Goal: Task Accomplishment & Management: Manage account settings

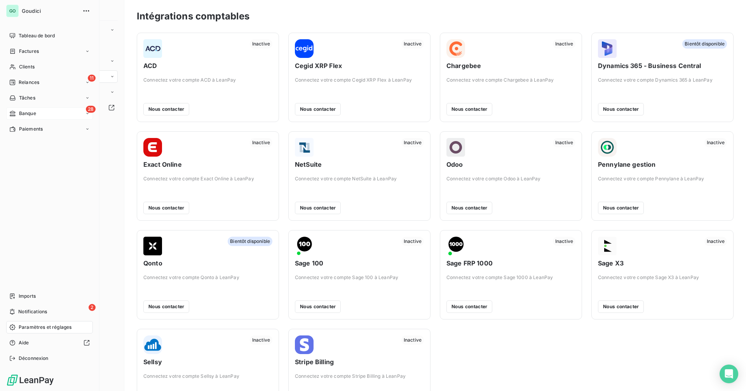
click at [30, 114] on span "Banque" at bounding box center [27, 113] width 17 height 7
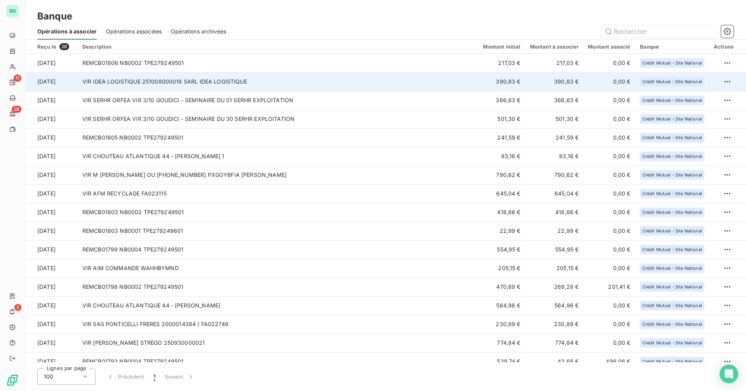
click at [209, 77] on td "VIR IDEA LOGISTIQUE 251008000018 SARL IDEA LOGISTIQUE" at bounding box center [278, 81] width 401 height 19
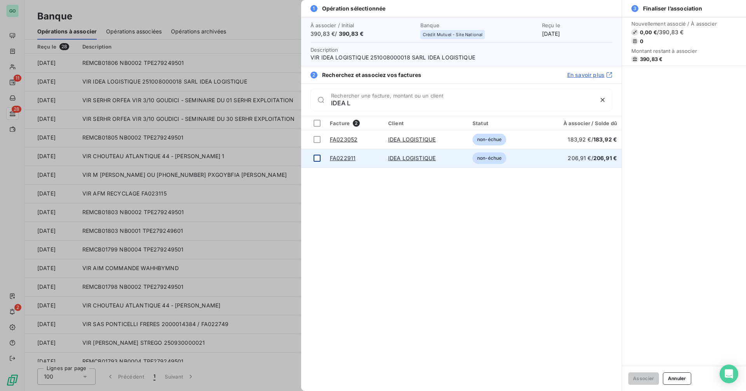
type input "IDEA L"
click at [317, 158] on div at bounding box center [316, 158] width 7 height 7
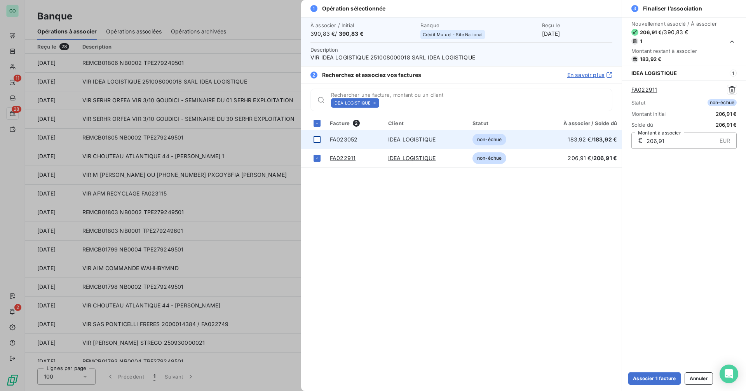
click at [316, 139] on div at bounding box center [316, 139] width 7 height 7
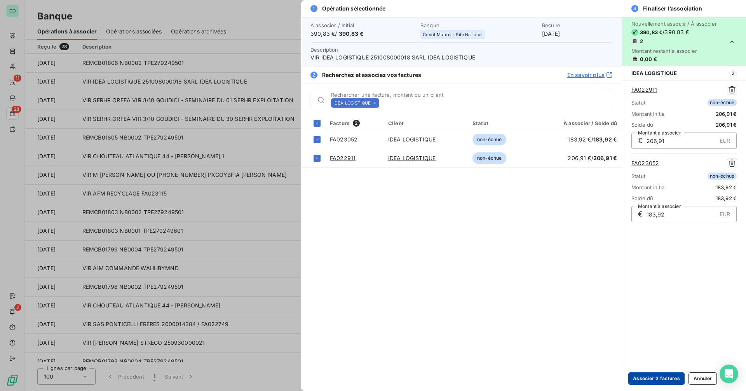
click at [660, 377] on button "Associer 2 factures" at bounding box center [656, 378] width 56 height 12
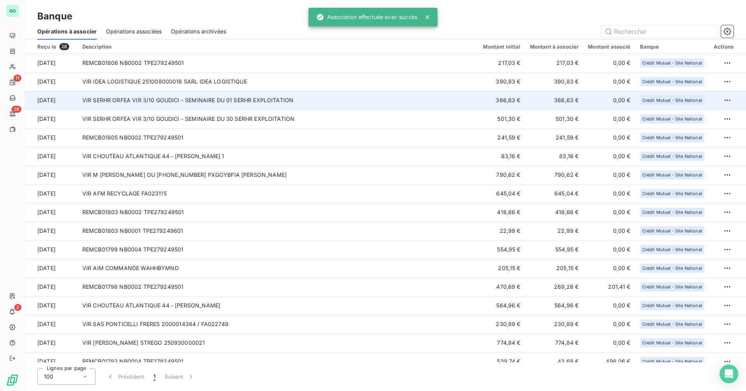
click at [215, 99] on td "VIR SERHR ORFEA VIR 3/10 GOUDICI - SEMINAIRE DU 01 SERHR EXPLOITATION" at bounding box center [278, 100] width 401 height 19
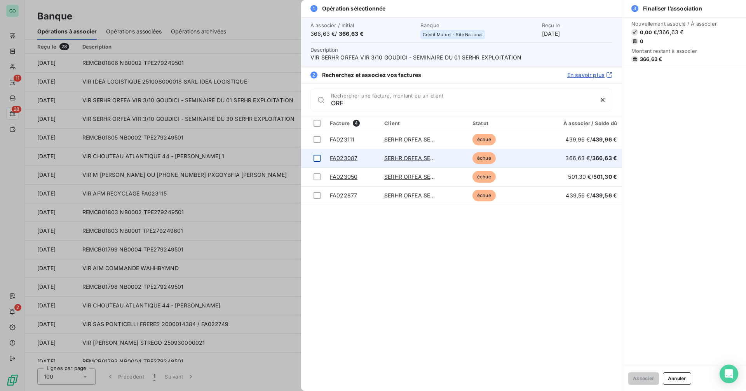
type input "ORF"
click at [316, 158] on div at bounding box center [316, 158] width 7 height 7
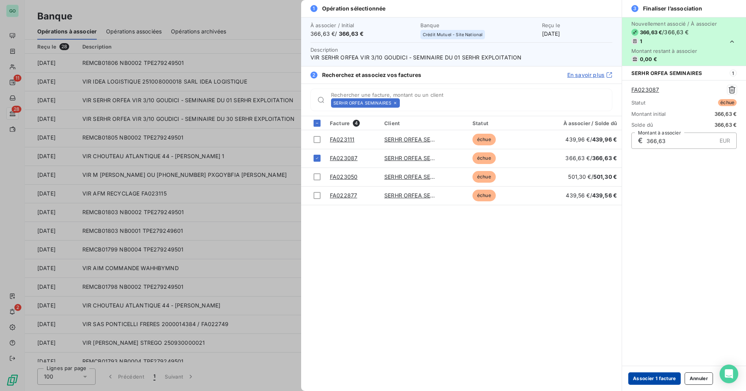
click at [649, 377] on button "Associer 1 facture" at bounding box center [654, 378] width 52 height 12
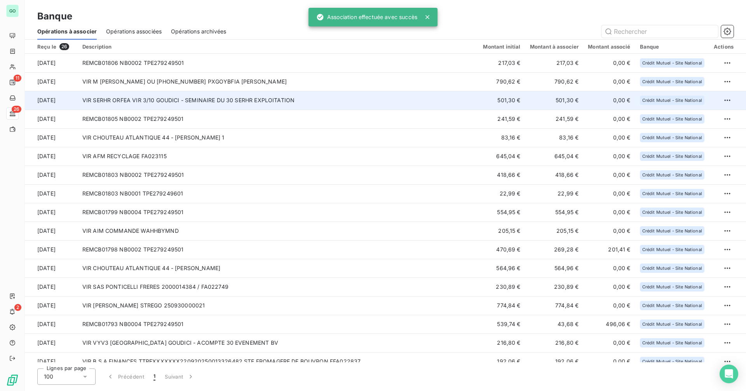
click at [205, 101] on td "VIR SERHR ORFEA VIR 3/10 GOUDICI - SEMINAIRE DU 30 SERHR EXPLOITATION" at bounding box center [278, 100] width 401 height 19
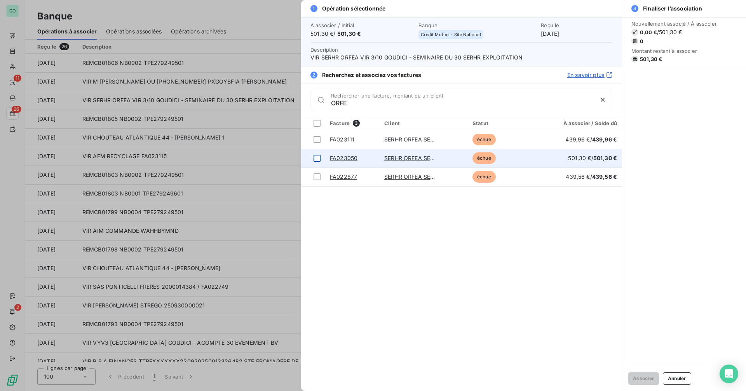
type input "ORFE"
click at [317, 158] on div at bounding box center [316, 158] width 7 height 7
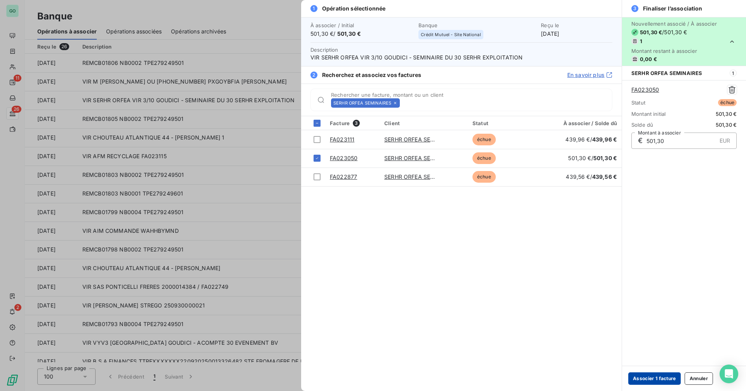
click at [654, 377] on button "Associer 1 facture" at bounding box center [654, 378] width 52 height 12
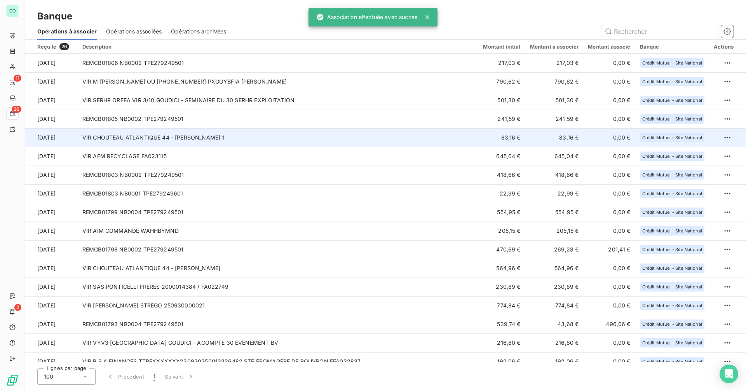
click at [252, 135] on td "VIR CHOUTEAU ATLANTIQUE 44 - [PERSON_NAME] 1" at bounding box center [278, 137] width 401 height 19
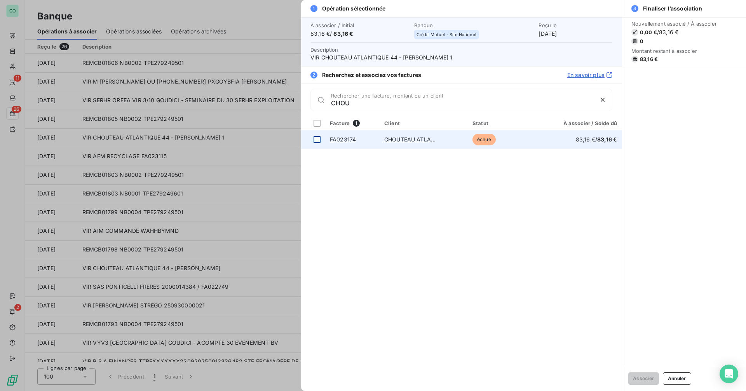
type input "CHOU"
click at [320, 141] on div at bounding box center [316, 139] width 7 height 7
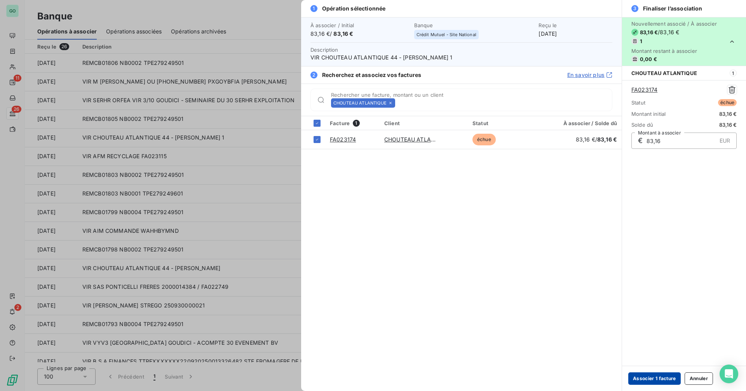
click at [645, 377] on button "Associer 1 facture" at bounding box center [654, 378] width 52 height 12
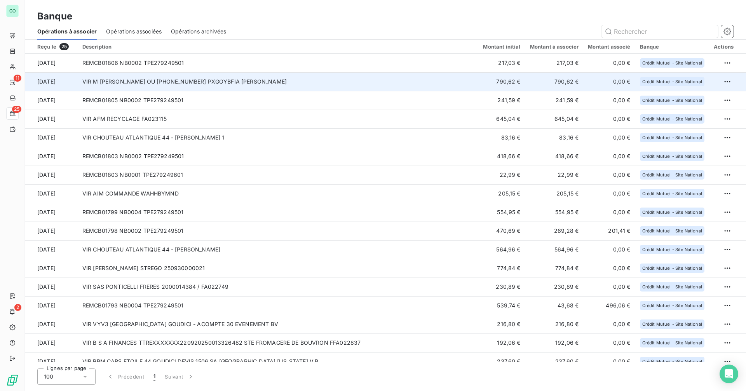
click at [228, 80] on td "VIR M [PERSON_NAME] OU [PHONE_NUMBER] PXGOYBFIA [PERSON_NAME]" at bounding box center [278, 81] width 401 height 19
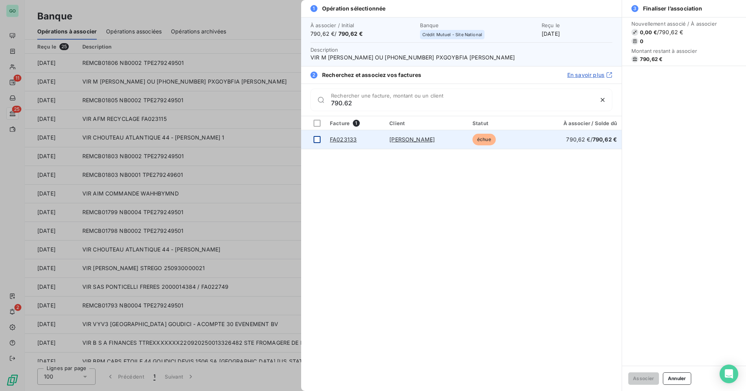
type input "790.62"
click at [317, 140] on div at bounding box center [316, 139] width 7 height 7
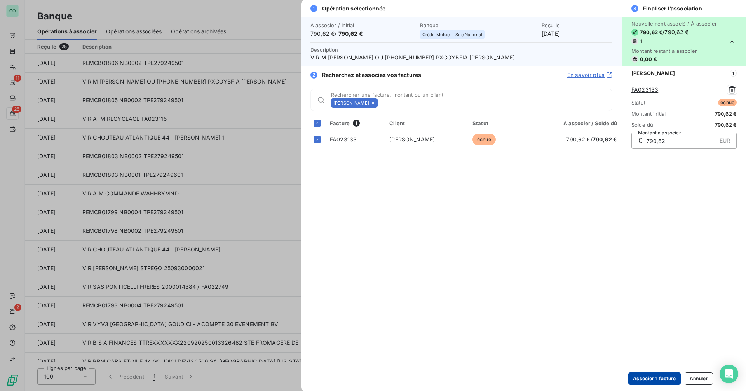
click at [646, 377] on button "Associer 1 facture" at bounding box center [654, 378] width 52 height 12
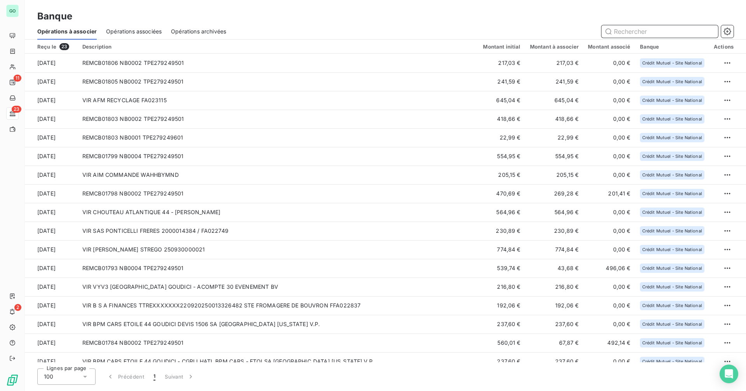
click at [620, 31] on input "text" at bounding box center [659, 31] width 117 height 12
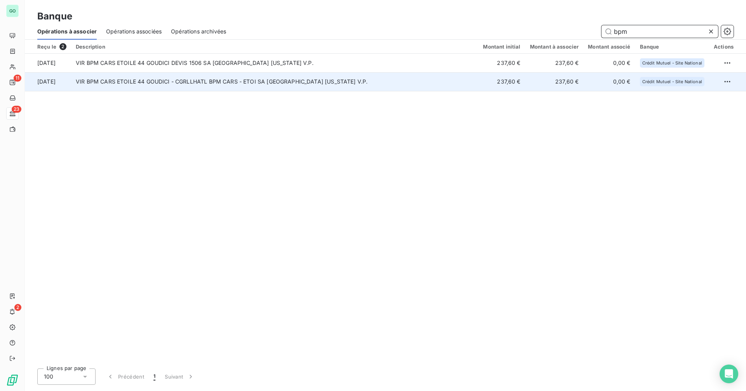
type input "bpm"
click at [235, 84] on td "VIR BPM CARS ETOILE 44 GOUDICI - CGRLLHATL BPM CARS - ETOI SA [GEOGRAPHIC_DATA]…" at bounding box center [274, 81] width 407 height 19
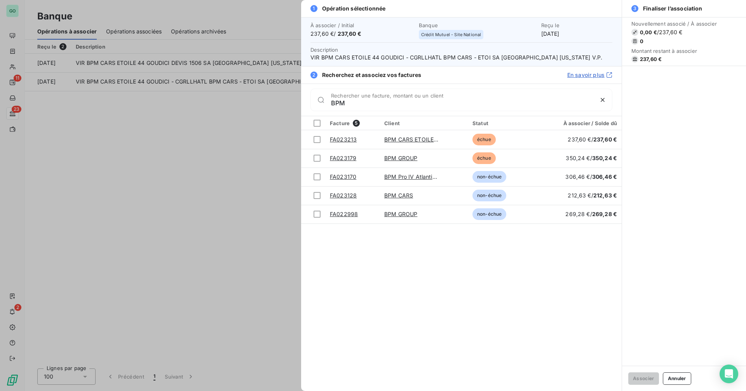
type input "BPM"
click at [425, 56] on span "VIR BPM CARS ETOILE 44 GOUDICI - CGRLLHATL BPM CARS - ETOI SA [GEOGRAPHIC_DATA]…" at bounding box center [461, 58] width 302 height 8
copy span "CGRLLHATL"
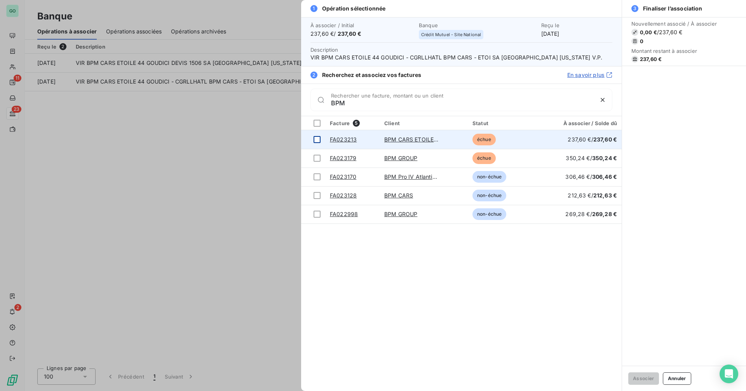
click at [316, 137] on div at bounding box center [316, 139] width 7 height 7
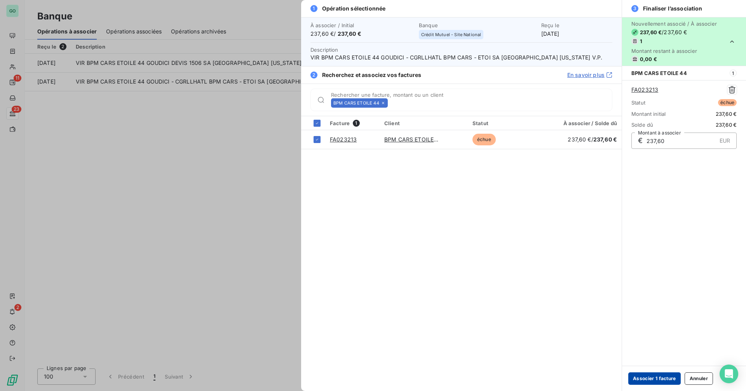
click at [646, 377] on button "Associer 1 facture" at bounding box center [654, 378] width 52 height 12
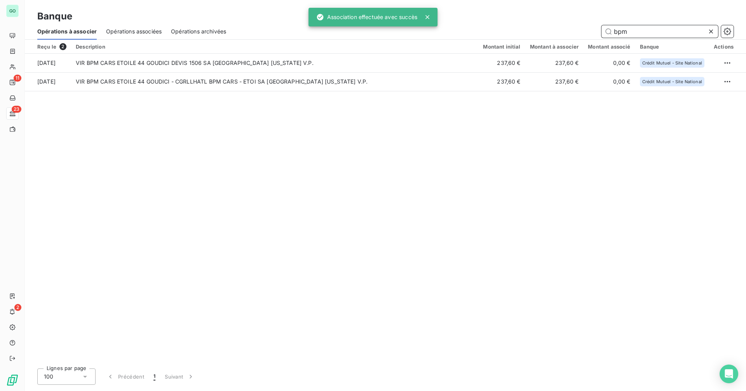
drag, startPoint x: 648, startPoint y: 31, endPoint x: 527, endPoint y: 33, distance: 121.6
click at [527, 33] on div "bpm" at bounding box center [484, 31] width 498 height 12
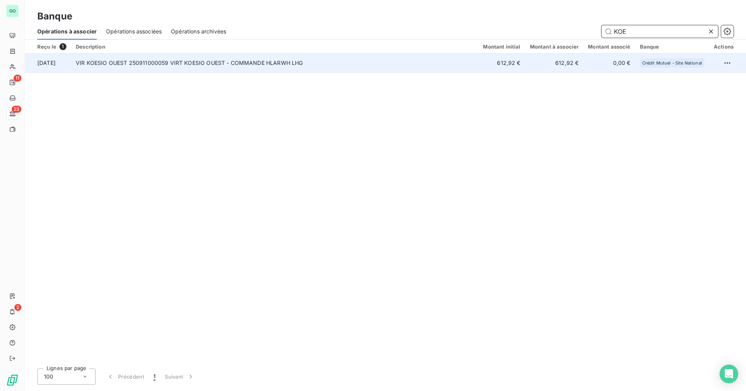
type input "KOE"
click at [354, 60] on td "VIR KOESIO OUEST 250911000059 VIRT KOESIO OUEST - COMMANDE HLARWH LHG" at bounding box center [274, 63] width 407 height 19
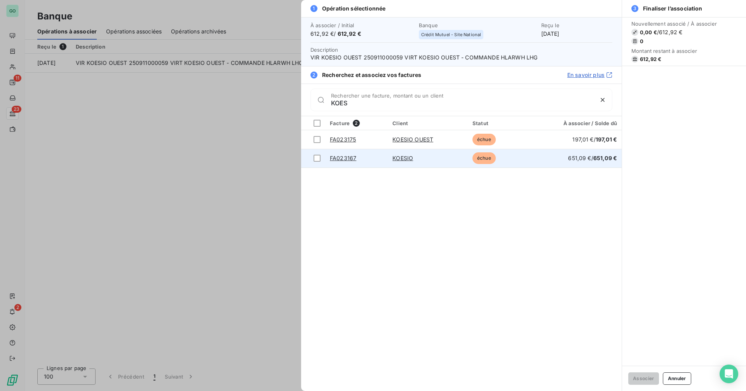
type input "KOES"
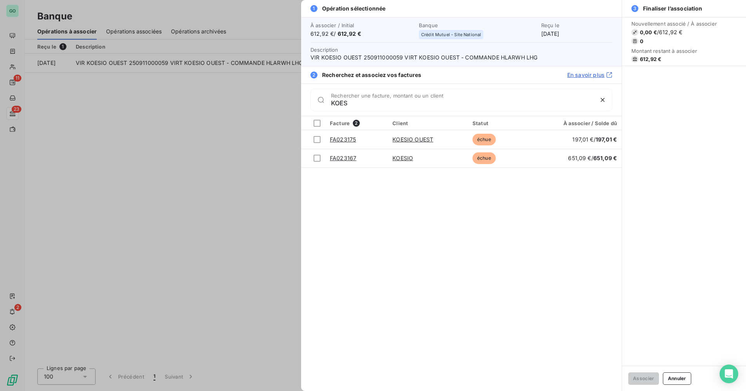
click at [513, 56] on span "VIR KOESIO OUEST 250911000059 VIRT KOESIO OUEST - COMMANDE HLARWH LHG" at bounding box center [461, 58] width 302 height 8
copy span "HLARWH"
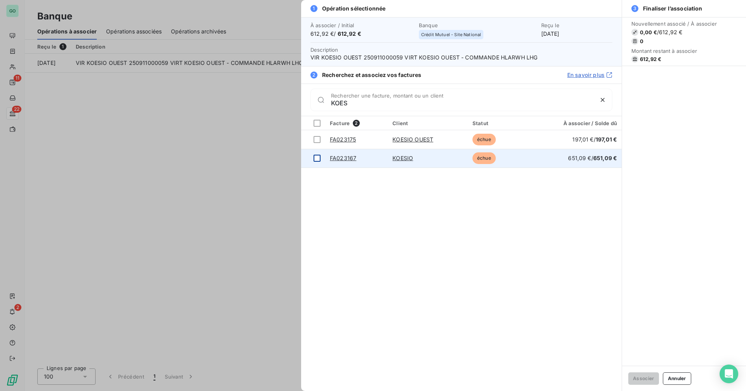
click at [315, 157] on div at bounding box center [316, 158] width 7 height 7
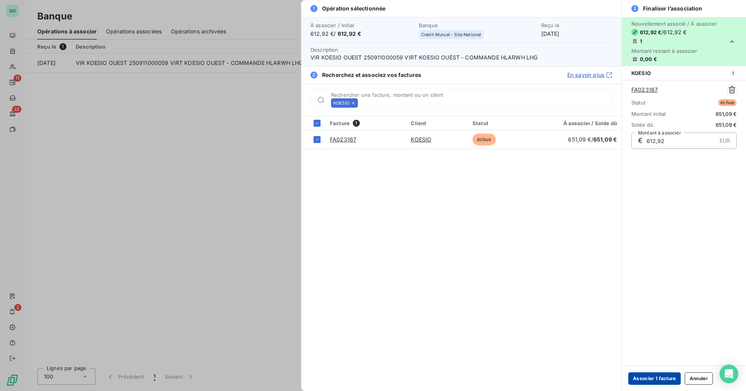
click at [659, 379] on button "Associer 1 facture" at bounding box center [654, 378] width 52 height 12
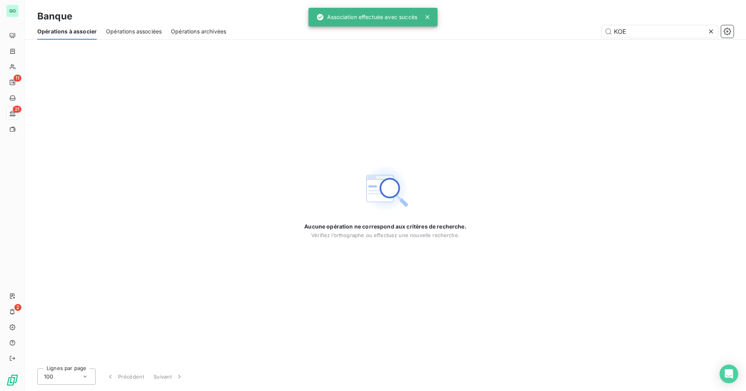
click at [708, 31] on icon at bounding box center [711, 32] width 8 height 8
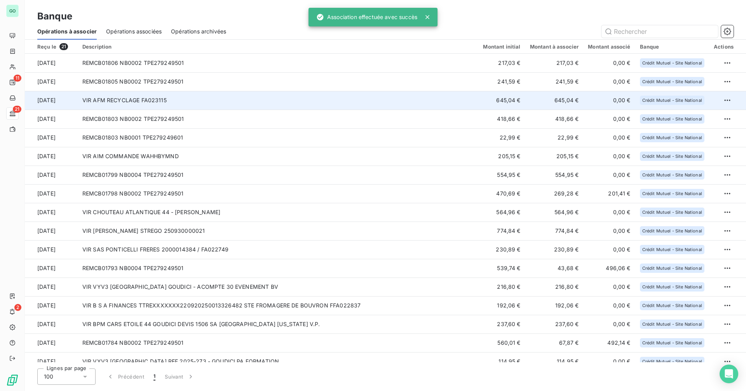
click at [172, 95] on td "VIR AFM RECYCLAGE FA023115" at bounding box center [278, 100] width 401 height 19
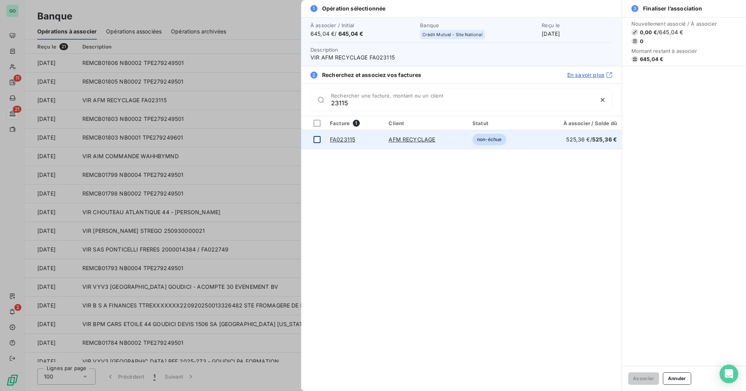
type input "23115"
click at [321, 140] on td at bounding box center [313, 139] width 24 height 19
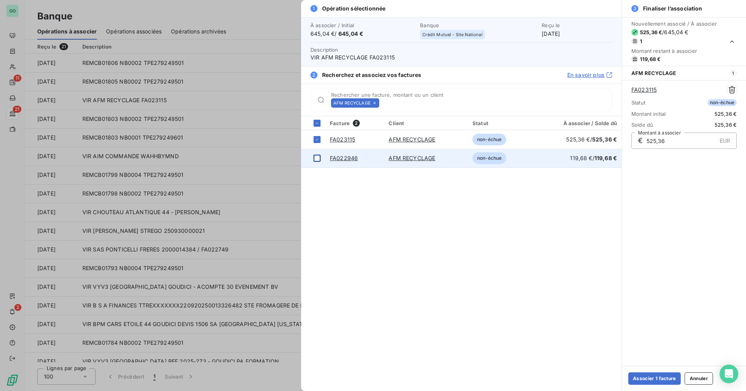
click at [318, 157] on div at bounding box center [316, 158] width 7 height 7
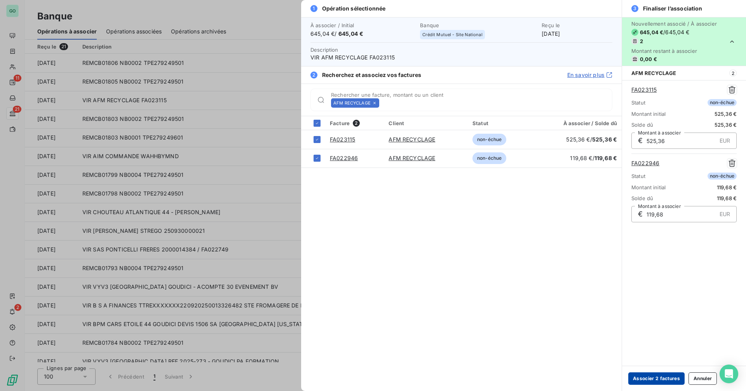
click at [656, 379] on button "Associer 2 factures" at bounding box center [656, 378] width 56 height 12
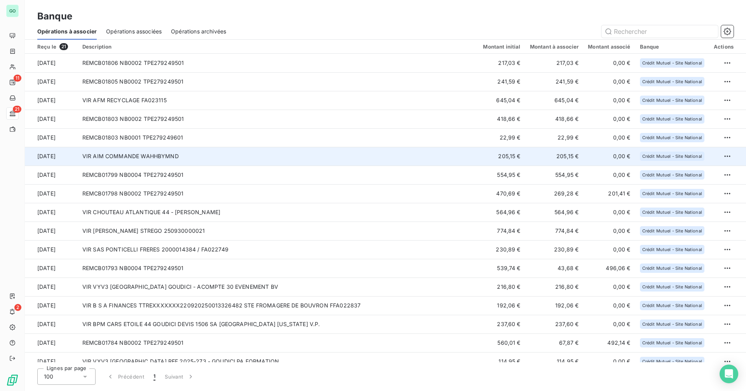
click at [199, 155] on td "VIR AIM COMMANDE WAHHBYMND" at bounding box center [278, 156] width 401 height 19
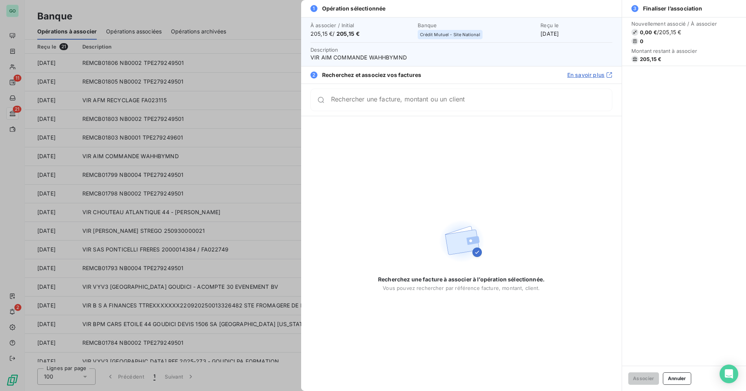
click at [387, 57] on span "VIR AIM COMMANDE WAHHBYMND" at bounding box center [461, 58] width 302 height 8
copy span "WAHHBYMND"
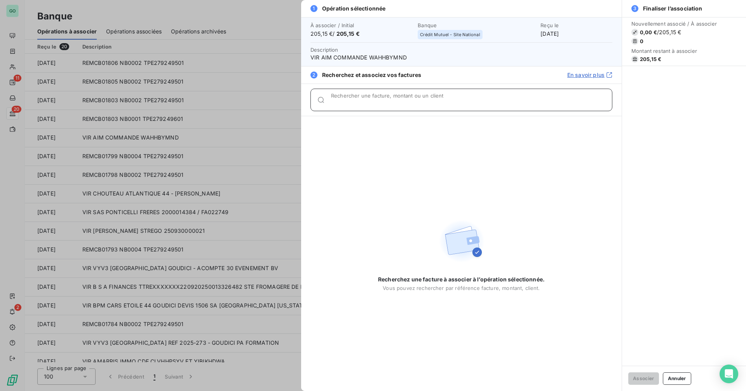
click at [439, 99] on input "Rechercher une facture, montant ou un client" at bounding box center [471, 103] width 281 height 8
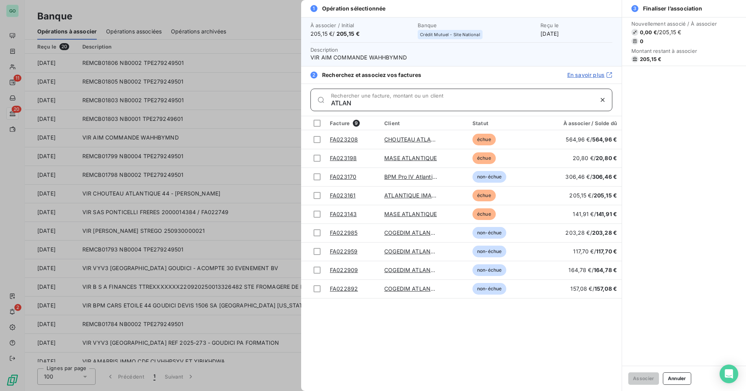
drag, startPoint x: 344, startPoint y: 103, endPoint x: 238, endPoint y: 102, distance: 106.0
click at [238, 390] on div "1 Opération sélectionnée À associer / Initial 205,15 € / 205,15 € Banque Crédit…" at bounding box center [373, 391] width 746 height 0
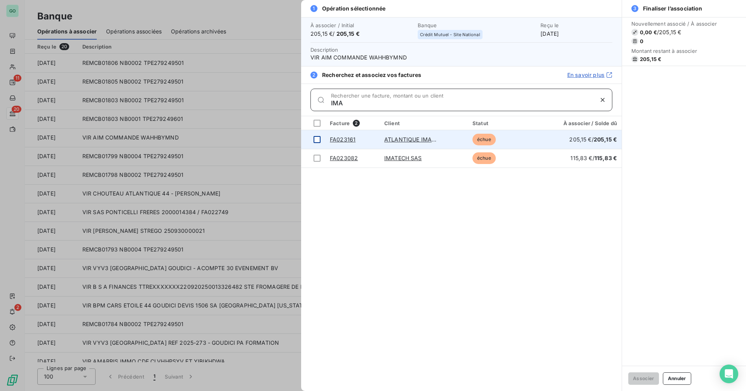
type input "IMA"
click at [314, 140] on div at bounding box center [316, 139] width 7 height 7
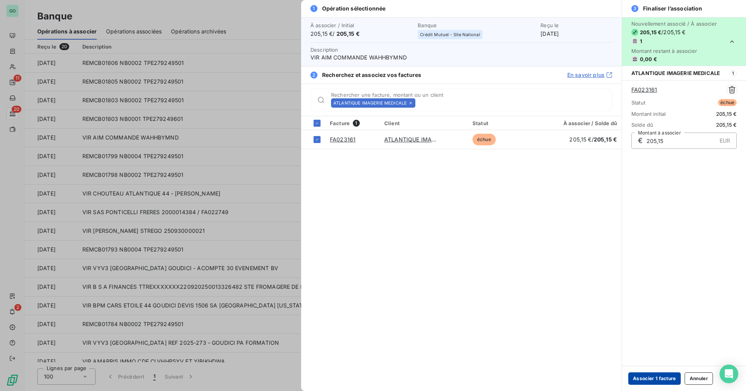
click at [644, 379] on button "Associer 1 facture" at bounding box center [654, 378] width 52 height 12
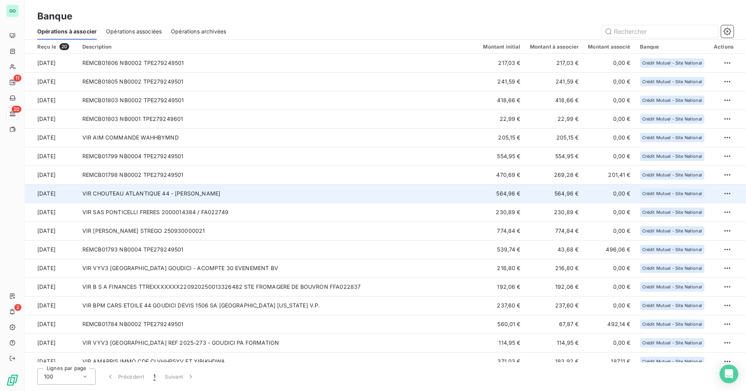
click at [222, 191] on td "VIR CHOUTEAU ATLANTIQUE 44 - [PERSON_NAME]" at bounding box center [278, 193] width 401 height 19
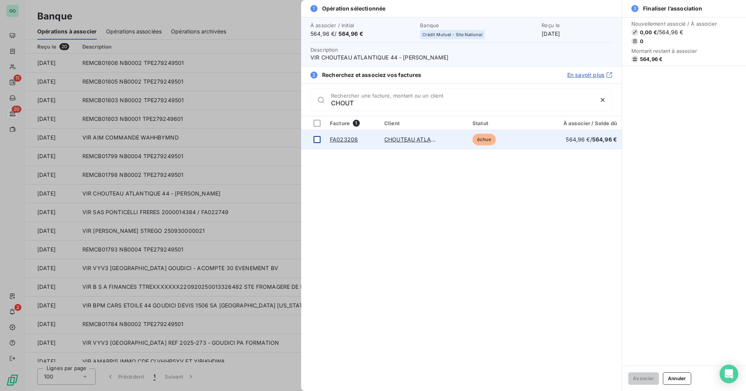
type input "CHOUT"
click at [316, 138] on div at bounding box center [316, 139] width 7 height 7
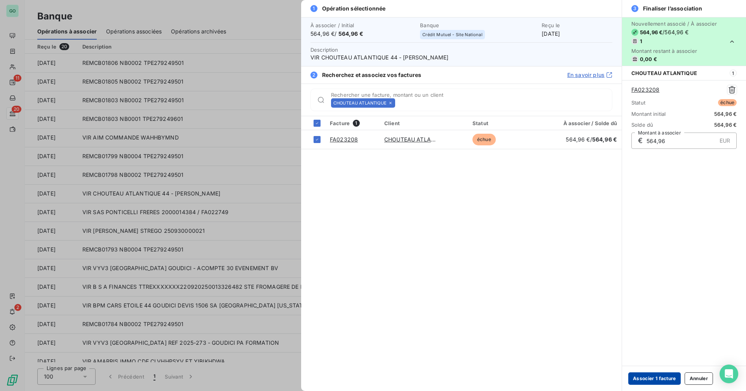
click at [646, 379] on button "Associer 1 facture" at bounding box center [654, 378] width 52 height 12
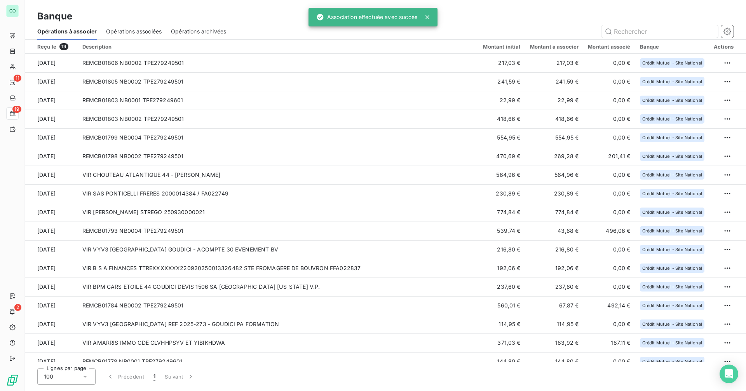
click at [140, 30] on span "Opérations associées" at bounding box center [134, 32] width 56 height 8
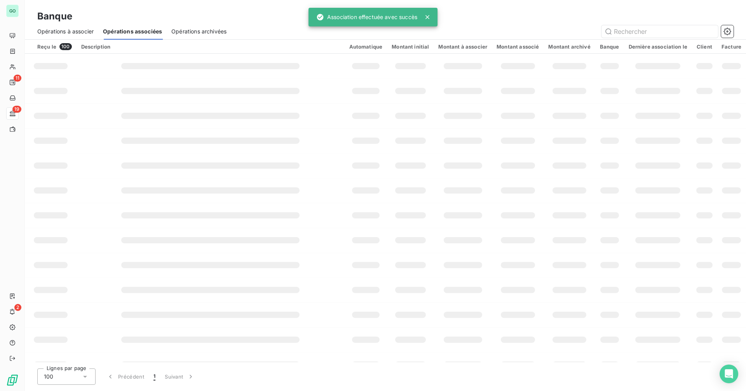
click at [76, 30] on span "Opérations à associer" at bounding box center [65, 32] width 56 height 8
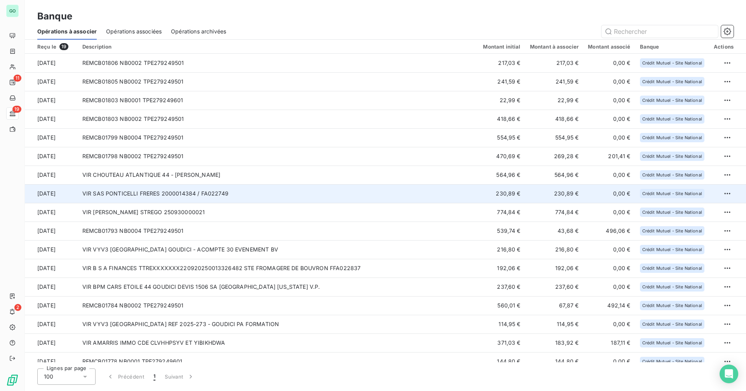
click at [242, 193] on td "VIR SAS PONTICELLI FRERES 2000014384 / FA022749" at bounding box center [278, 193] width 401 height 19
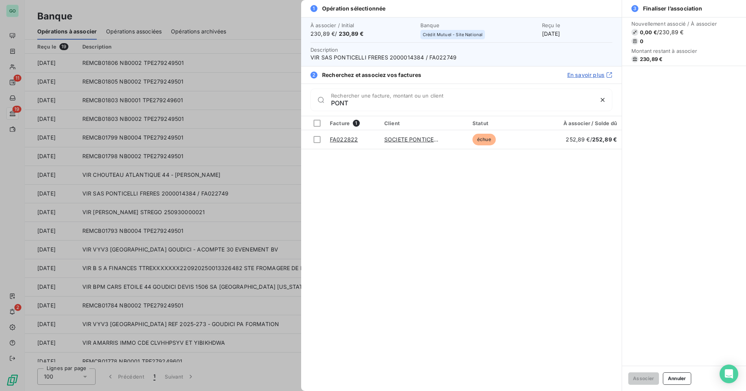
type input "PONT"
click at [263, 133] on div at bounding box center [373, 195] width 746 height 391
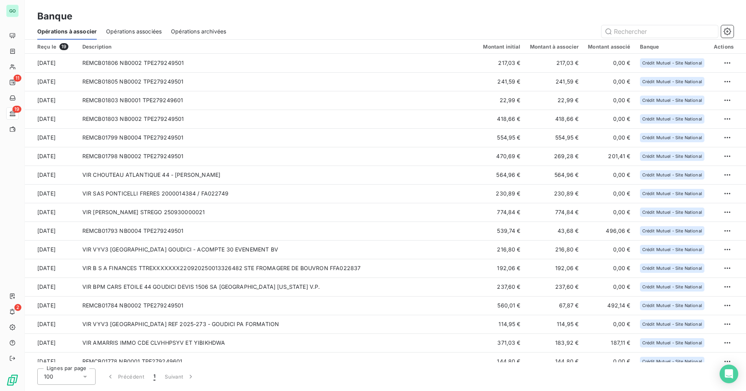
click at [139, 30] on span "Opérations associées" at bounding box center [134, 32] width 56 height 8
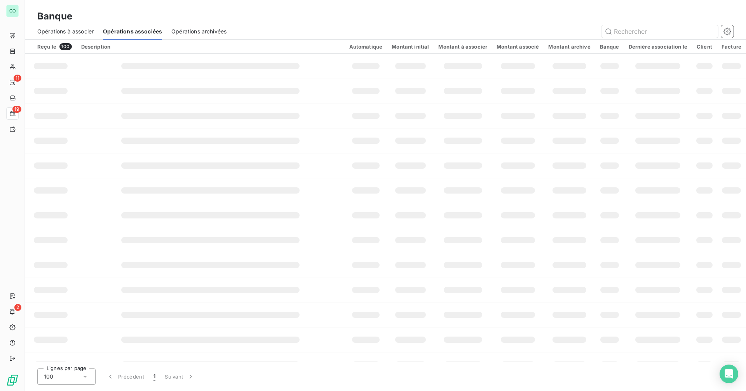
click at [66, 33] on span "Opérations à associer" at bounding box center [65, 32] width 56 height 8
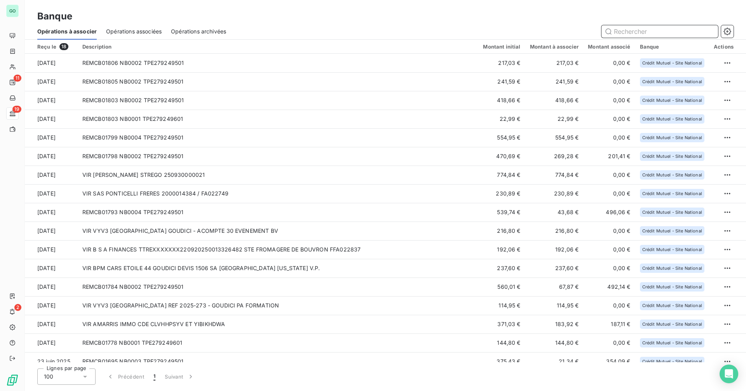
click at [635, 28] on input "text" at bounding box center [659, 31] width 117 height 12
click at [634, 29] on input "text" at bounding box center [659, 31] width 117 height 12
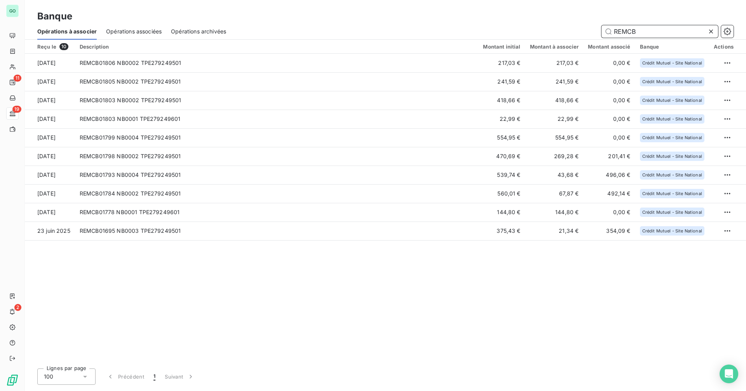
type input "REMCB"
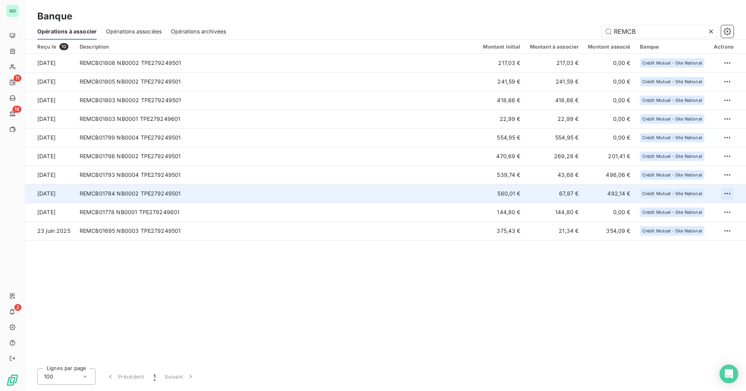
click at [728, 195] on html "GO 11 19 2 Banque Opérations à associer Opérations associées Opérations archivé…" at bounding box center [373, 195] width 746 height 391
click at [694, 215] on div "Archiver l’opération" at bounding box center [700, 210] width 60 height 12
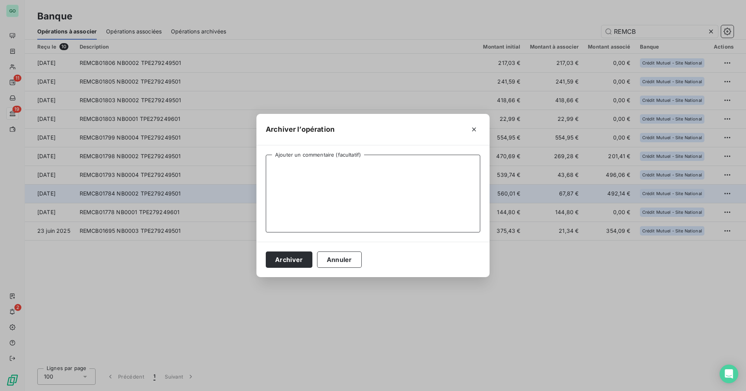
click at [306, 183] on textarea "Ajouter un commentaire (facultatif)" at bounding box center [373, 194] width 214 height 78
click at [349, 165] on textarea "CAMELEON GROUP -" at bounding box center [373, 194] width 214 height 78
paste textarea "#106169 QKVZXVALU"
click at [459, 165] on textarea "CAMELEON GROUP - Commande #106169 QKVZXVALU annulée - CB LE [DATE] - Remb CB le…" at bounding box center [373, 194] width 214 height 78
type textarea "CAMELEON GROUP - Commande #106169 QKVZXVALU annulée - CB le [DATE] - Remb CB le…"
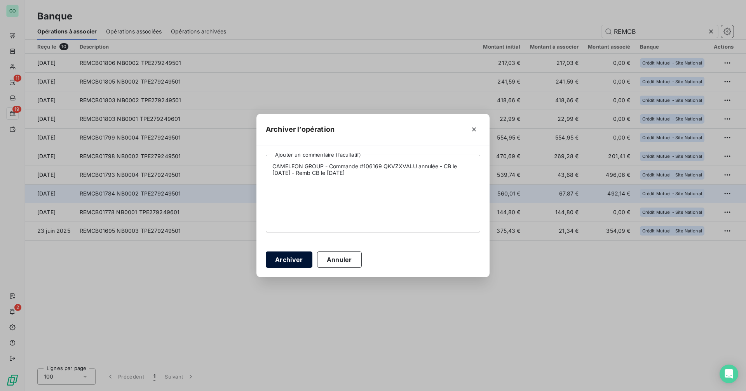
click at [293, 258] on button "Archiver" at bounding box center [289, 259] width 47 height 16
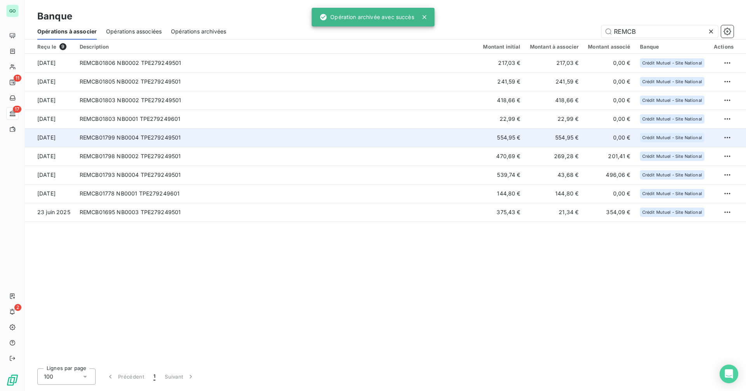
click at [344, 137] on td "REMCB01799 NB0004 TPE279249501" at bounding box center [277, 137] width 404 height 19
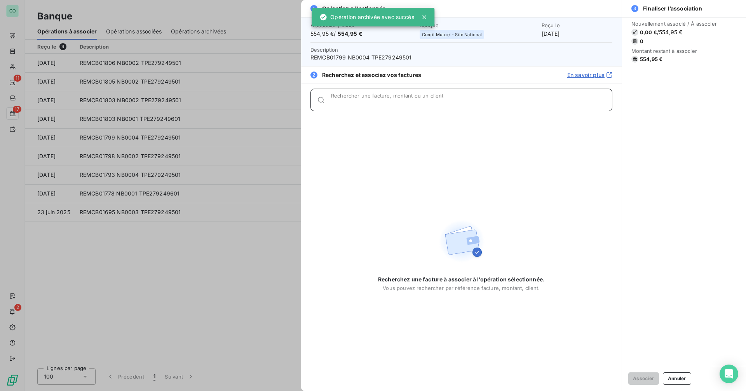
click at [393, 103] on input "Rechercher une facture, montant ou un client" at bounding box center [471, 103] width 281 height 8
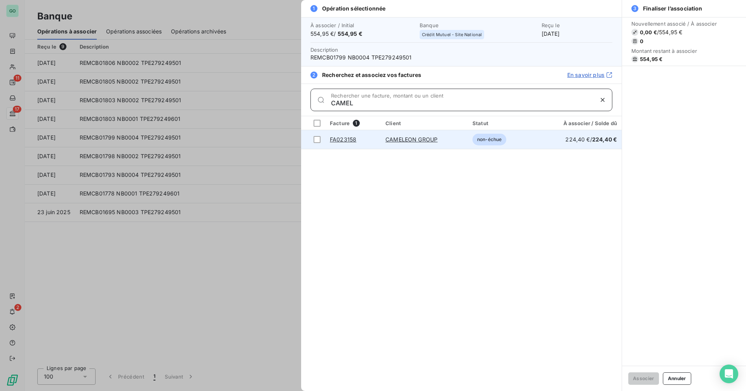
type input "CAMEL"
click at [465, 138] on td "CAMELEON GROUP" at bounding box center [424, 139] width 87 height 19
click at [316, 139] on div at bounding box center [316, 139] width 7 height 7
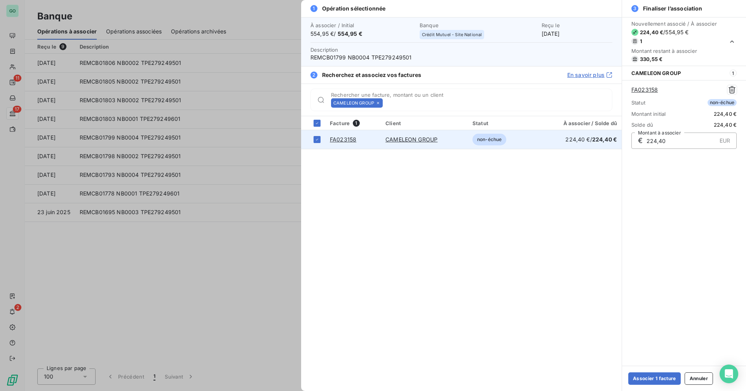
drag, startPoint x: 640, startPoint y: 143, endPoint x: 611, endPoint y: 143, distance: 29.1
click at [611, 143] on div "1 Opération sélectionnée À associer / Initial 554,95 € / 554,95 € Banque Crédit…" at bounding box center [523, 195] width 445 height 391
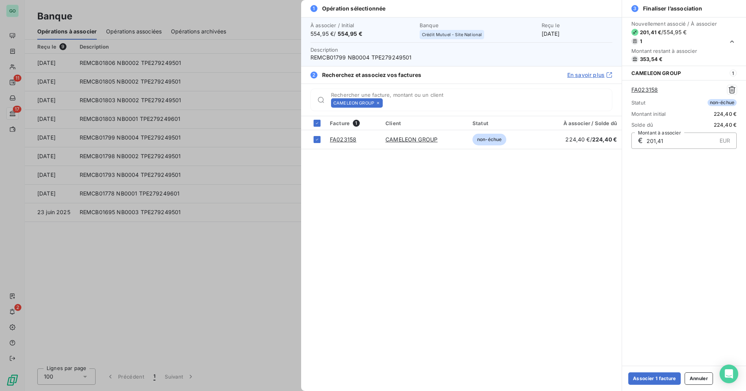
type input "201,41"
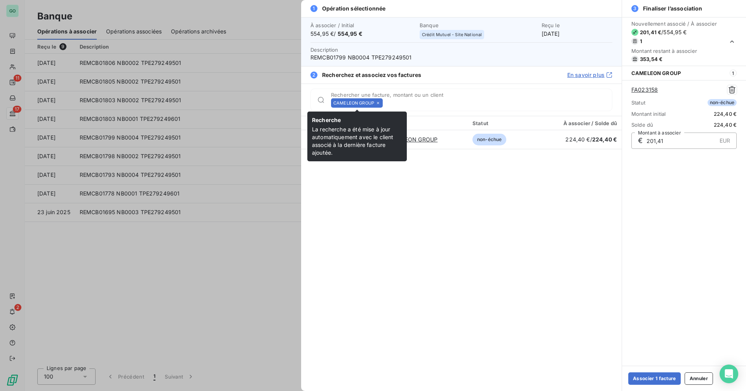
click at [378, 102] on icon at bounding box center [378, 103] width 5 height 5
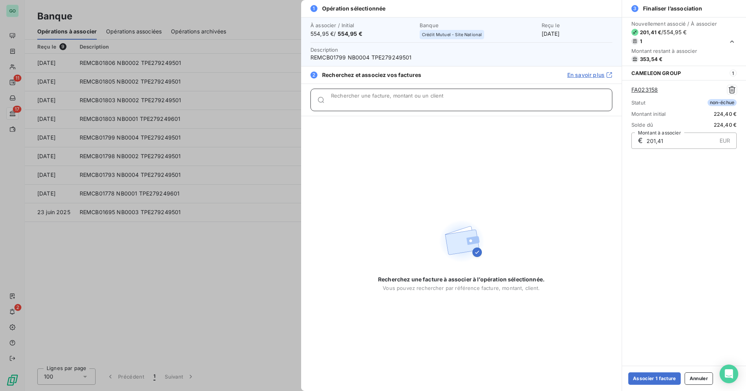
click at [378, 102] on input "Rechercher une facture, montant ou un client" at bounding box center [471, 103] width 281 height 8
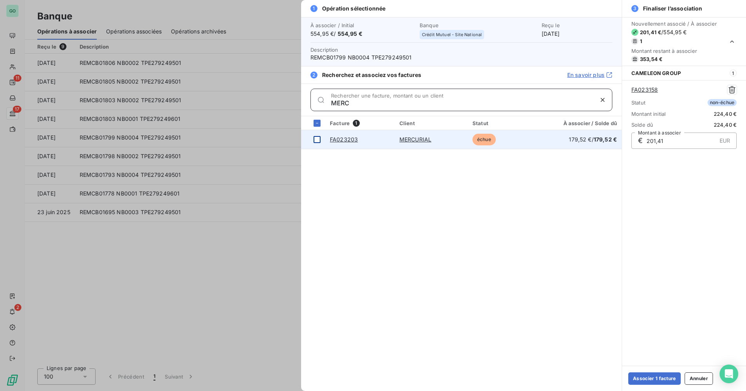
type input "MERC"
click at [317, 140] on div at bounding box center [316, 139] width 7 height 7
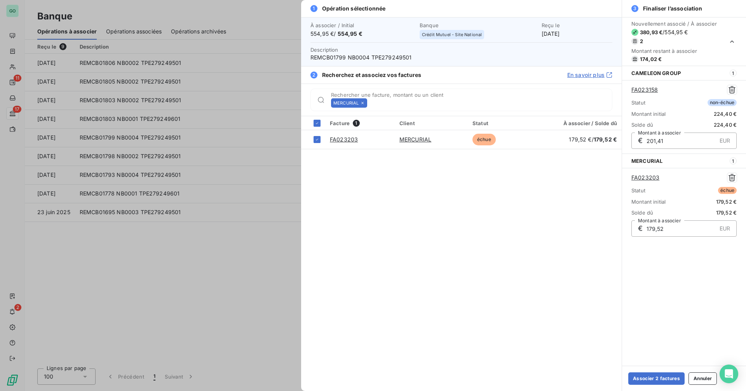
click at [362, 104] on icon at bounding box center [362, 103] width 5 height 5
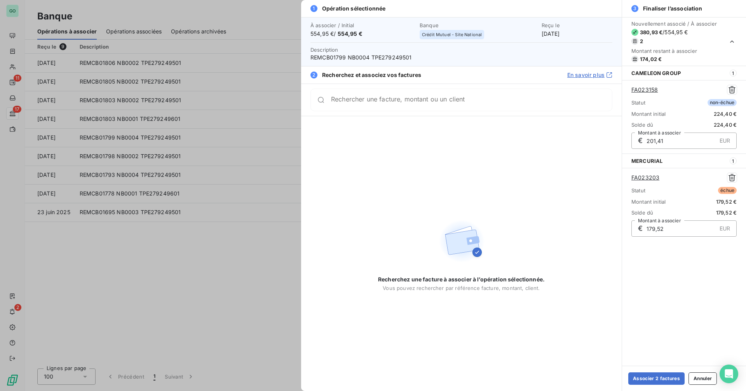
click at [362, 104] on div "Rechercher une facture, montant ou un client" at bounding box center [461, 100] width 302 height 23
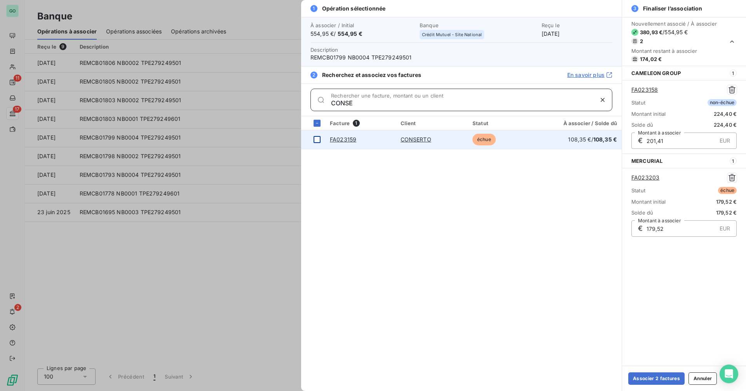
type input "CONSE"
click at [316, 139] on div at bounding box center [316, 139] width 7 height 7
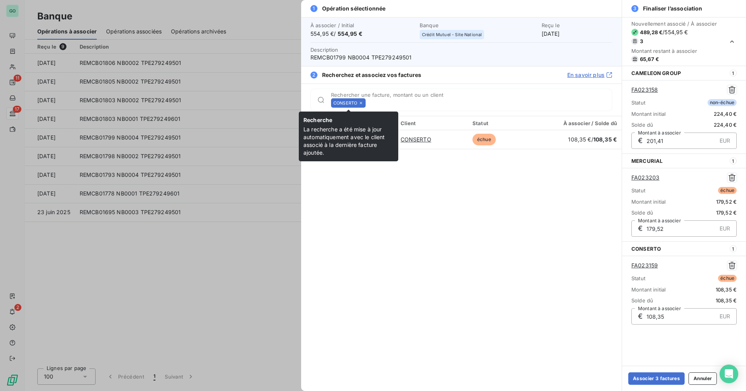
click at [357, 101] on span "CONSERTO" at bounding box center [345, 103] width 24 height 5
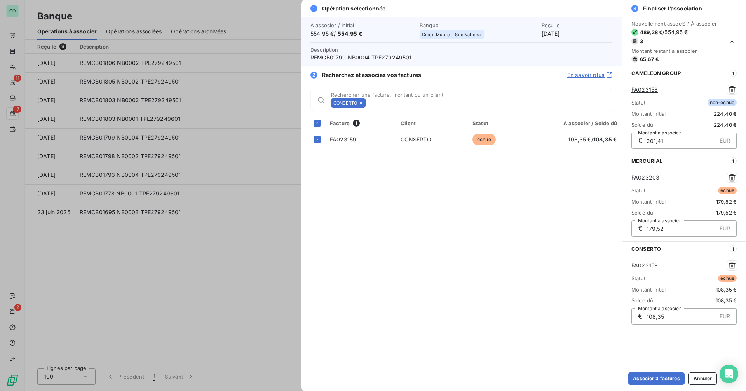
click at [360, 101] on icon at bounding box center [360, 103] width 5 height 5
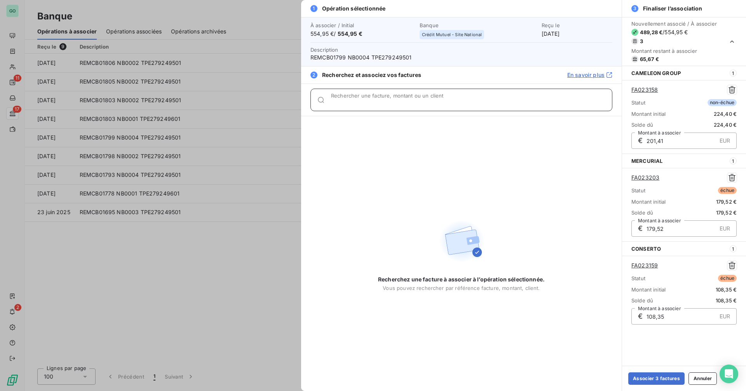
click at [360, 101] on input "Rechercher une facture, montant ou un client" at bounding box center [471, 103] width 281 height 8
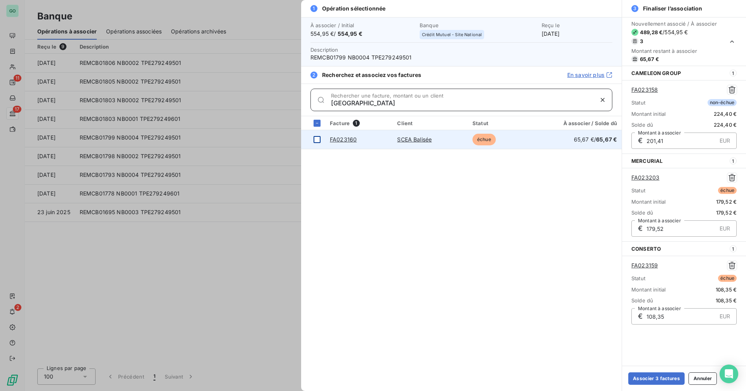
type input "[GEOGRAPHIC_DATA]"
click at [317, 140] on div at bounding box center [316, 139] width 7 height 7
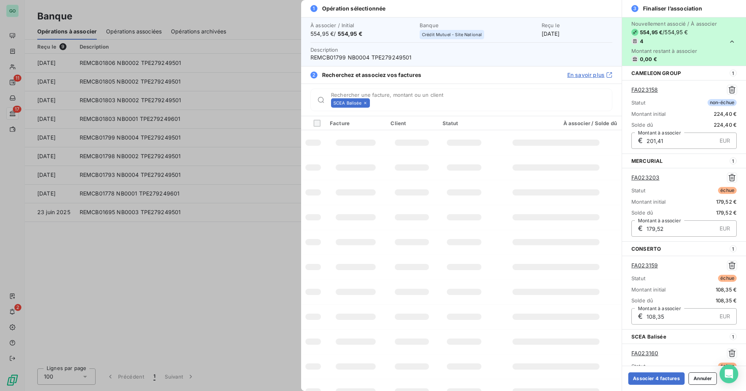
scroll to position [51, 0]
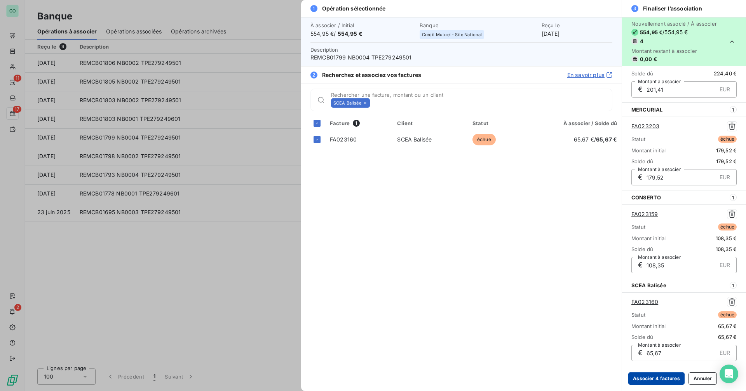
click at [655, 378] on button "Associer 4 factures" at bounding box center [656, 378] width 56 height 12
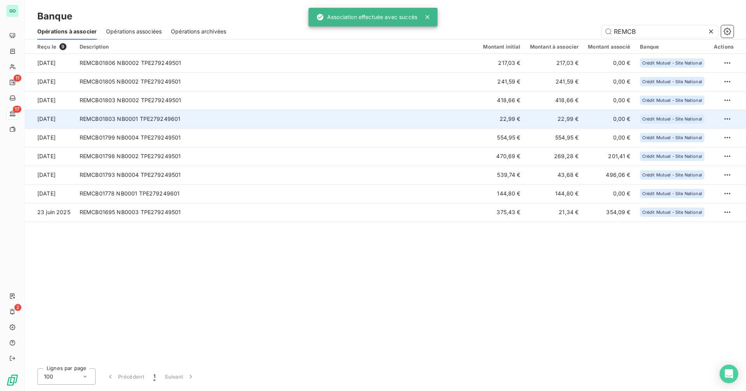
click at [318, 117] on td "REMCB01803 NB0001 TPE279249601" at bounding box center [277, 119] width 404 height 19
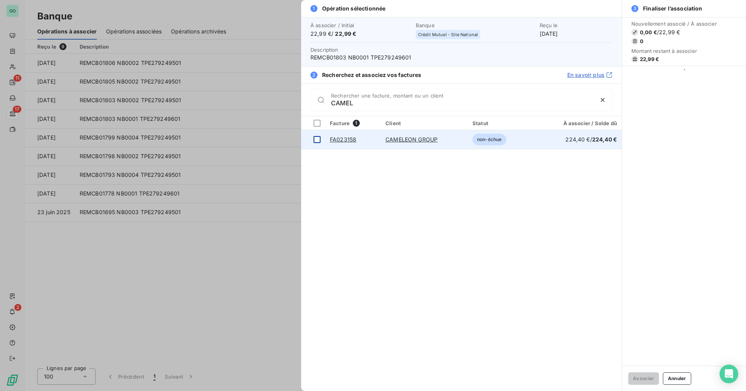
type input "CAMEL"
click at [323, 137] on td at bounding box center [313, 139] width 24 height 19
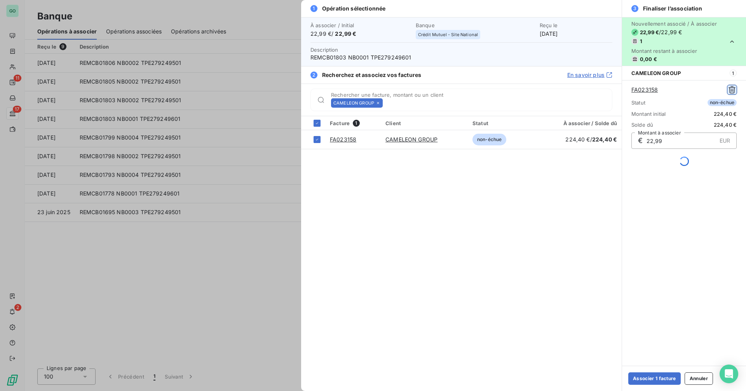
click at [734, 89] on icon "button" at bounding box center [732, 90] width 8 height 8
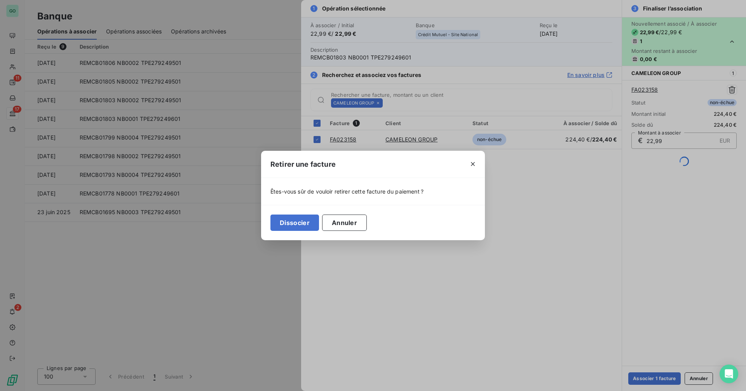
drag, startPoint x: 345, startPoint y: 227, endPoint x: 368, endPoint y: 224, distance: 23.4
click at [345, 227] on button "Annuler" at bounding box center [344, 222] width 45 height 16
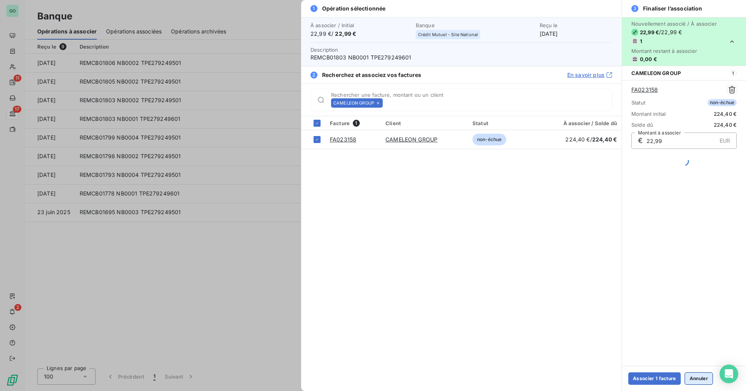
click at [691, 376] on button "Annuler" at bounding box center [698, 378] width 28 height 12
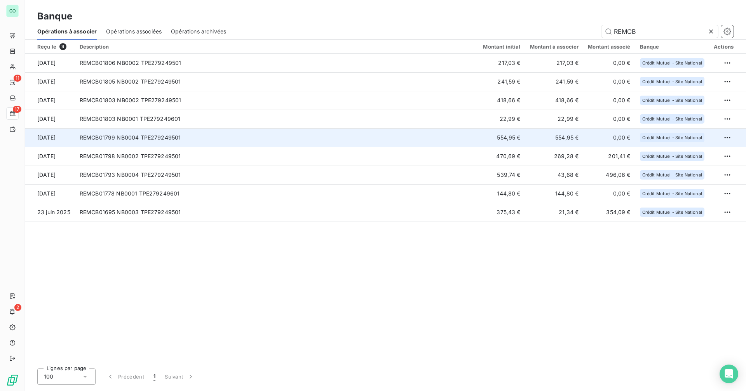
click at [304, 141] on td "REMCB01799 NB0004 TPE279249501" at bounding box center [277, 137] width 404 height 19
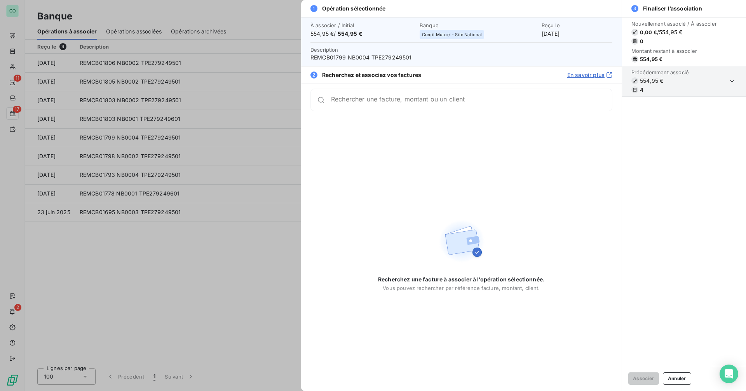
click at [188, 160] on div at bounding box center [373, 195] width 746 height 391
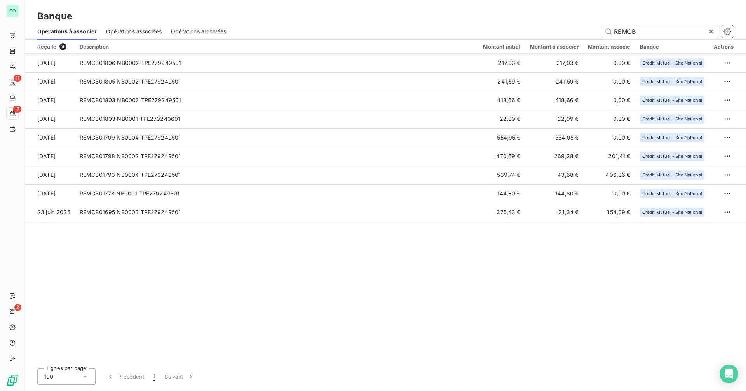
click at [134, 32] on span "Opérations associées" at bounding box center [134, 32] width 56 height 8
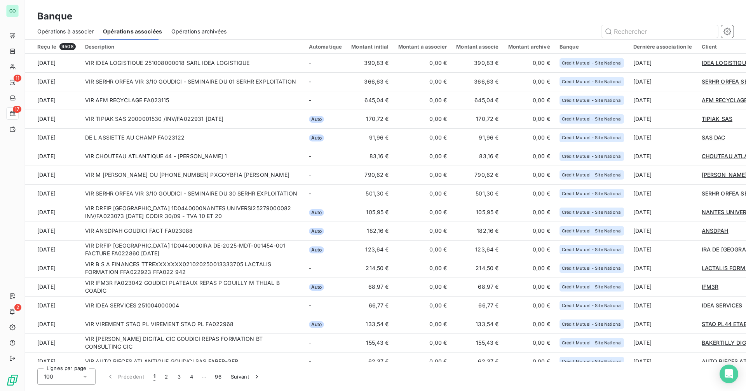
click at [80, 33] on span "Opérations à associer" at bounding box center [65, 32] width 56 height 8
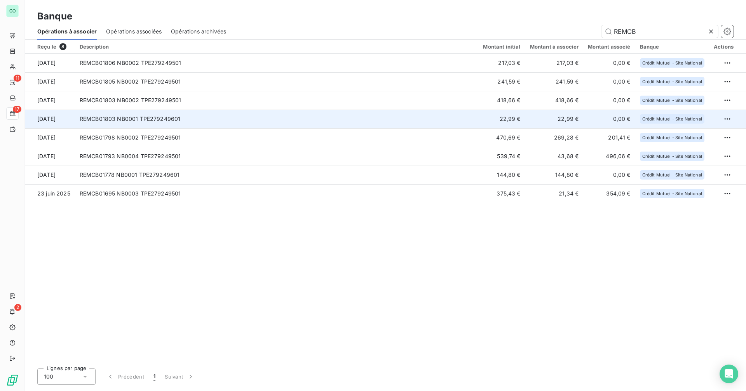
click at [235, 121] on td "REMCB01803 NB0001 TPE279249601" at bounding box center [277, 119] width 404 height 19
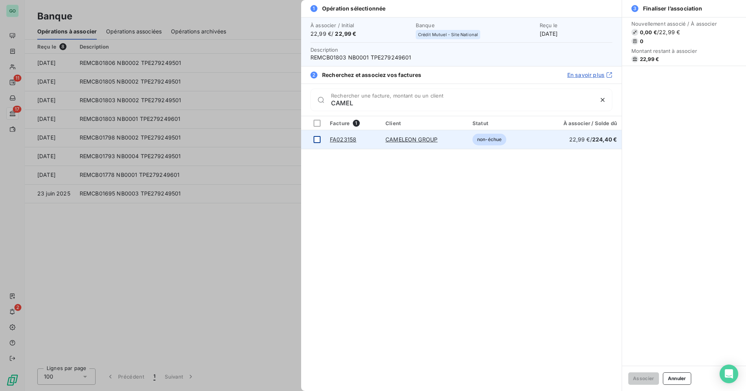
type input "CAMEL"
click at [316, 139] on div at bounding box center [316, 139] width 7 height 7
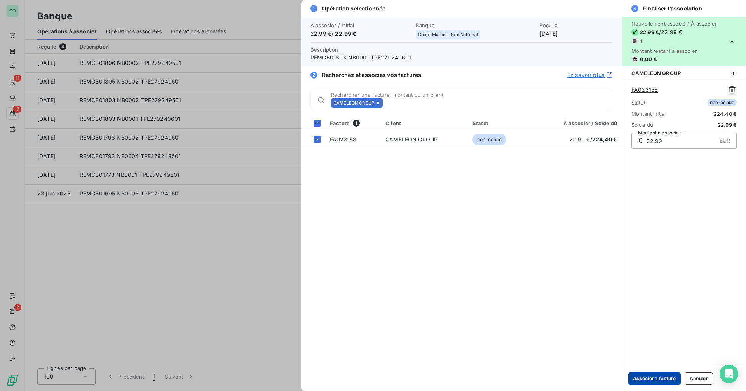
click at [646, 377] on button "Associer 1 facture" at bounding box center [654, 378] width 52 height 12
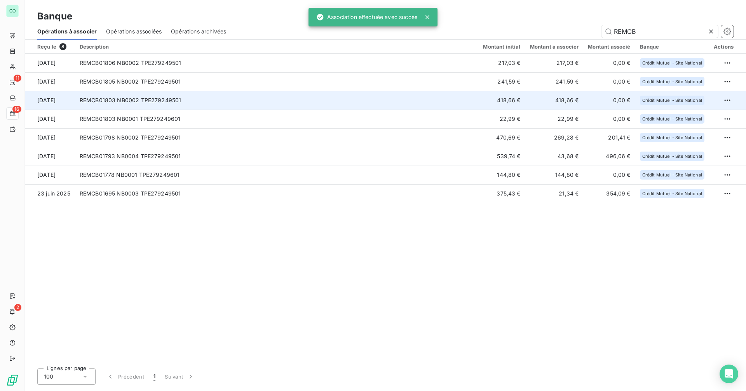
click at [331, 103] on td "REMCB01803 NB0002 TPE279249501" at bounding box center [277, 100] width 404 height 19
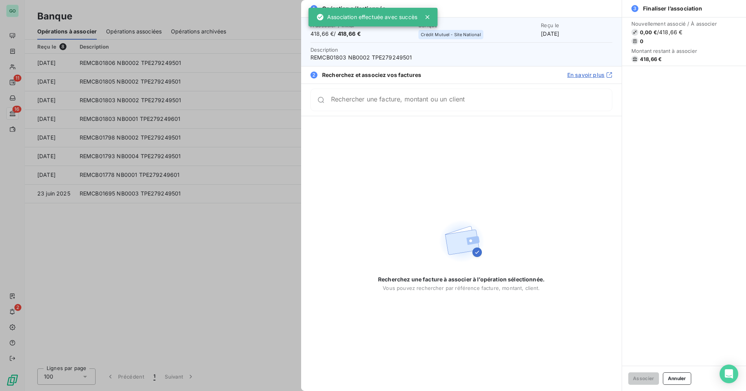
click at [384, 108] on div "Rechercher une facture, montant ou un client" at bounding box center [461, 100] width 302 height 23
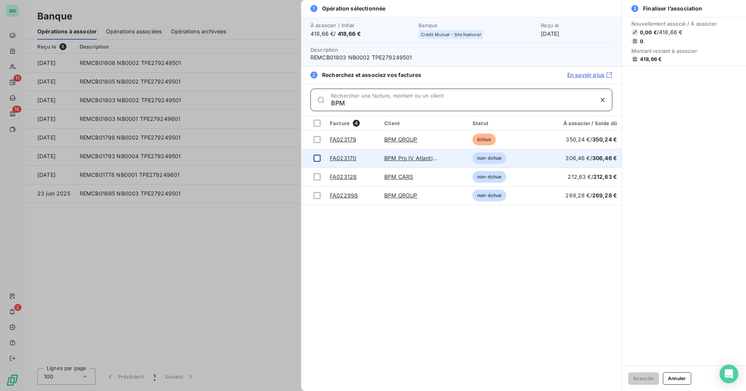
type input "BPM"
click at [316, 160] on div at bounding box center [316, 158] width 7 height 7
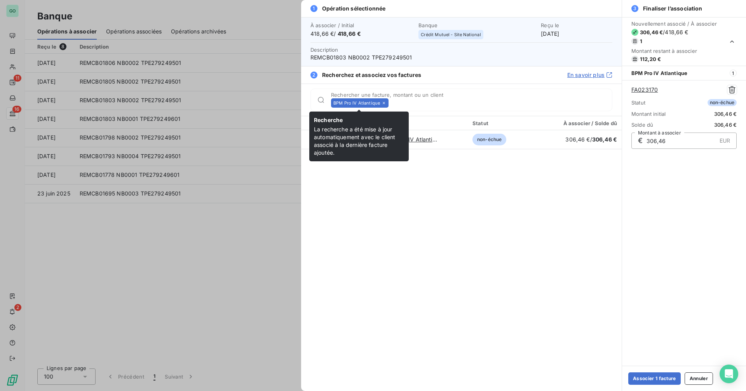
click at [384, 102] on icon at bounding box center [383, 103] width 5 height 5
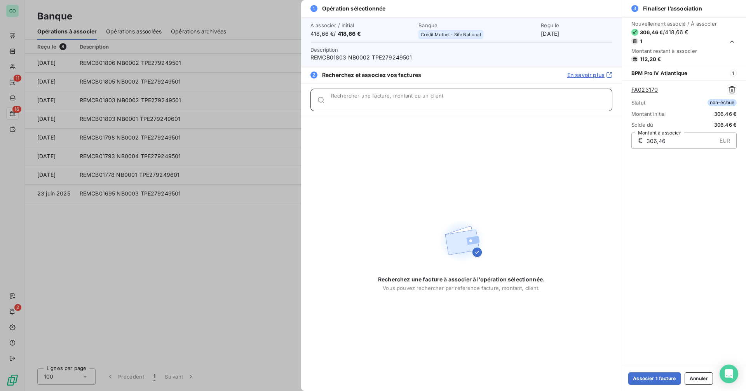
click at [384, 102] on input "Rechercher une facture, montant ou un client" at bounding box center [471, 103] width 281 height 8
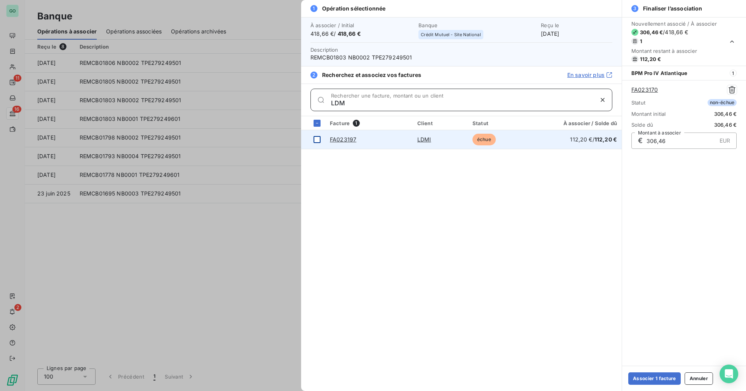
type input "LDM"
click at [313, 139] on div at bounding box center [316, 139] width 7 height 7
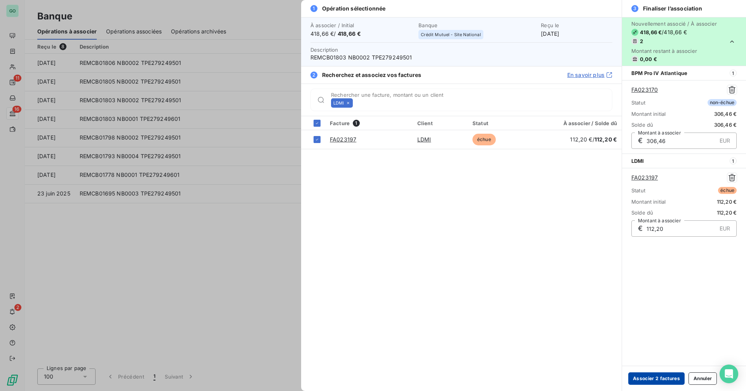
click at [649, 378] on button "Associer 2 factures" at bounding box center [656, 378] width 56 height 12
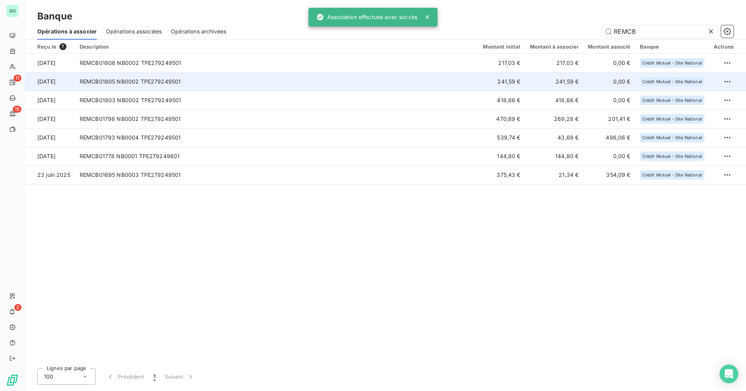
click at [245, 86] on td "REMCB01805 NB0002 TPE279249501" at bounding box center [277, 81] width 404 height 19
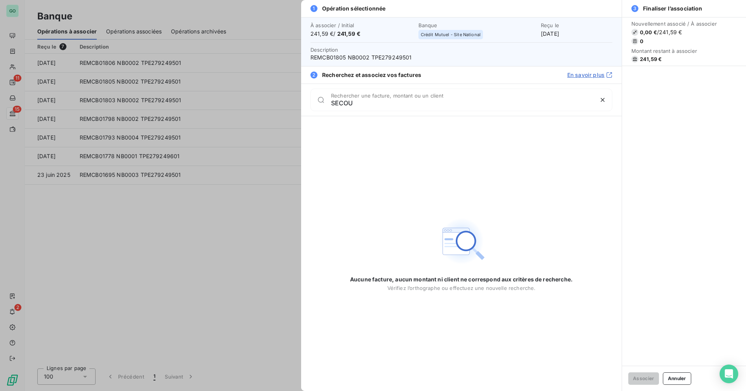
drag, startPoint x: 378, startPoint y: 107, endPoint x: 292, endPoint y: 108, distance: 85.5
click at [292, 390] on div "1 Opération sélectionnée À associer / Initial 241,59 € / 241,59 € Banque Crédit…" at bounding box center [373, 391] width 746 height 0
click at [287, 390] on div "1 Opération sélectionnée À associer / Initial 241,59 € / 241,59 € Banque Crédit…" at bounding box center [373, 391] width 746 height 0
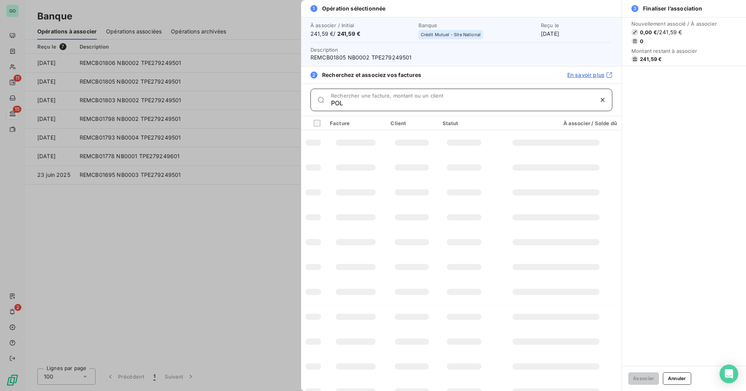
type input "POLL"
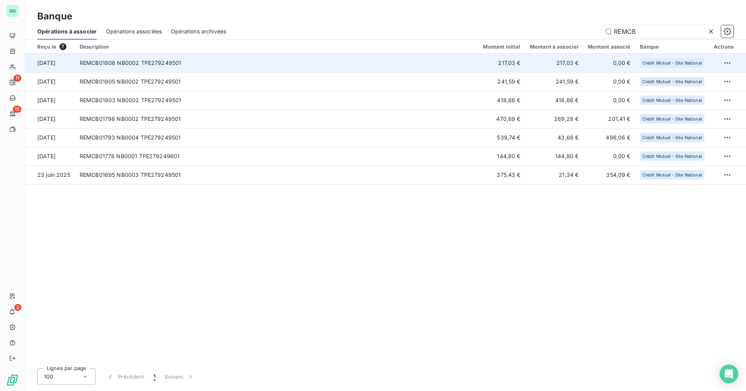
click at [204, 62] on td "REMCB01806 NB0002 TPE279249501" at bounding box center [277, 63] width 404 height 19
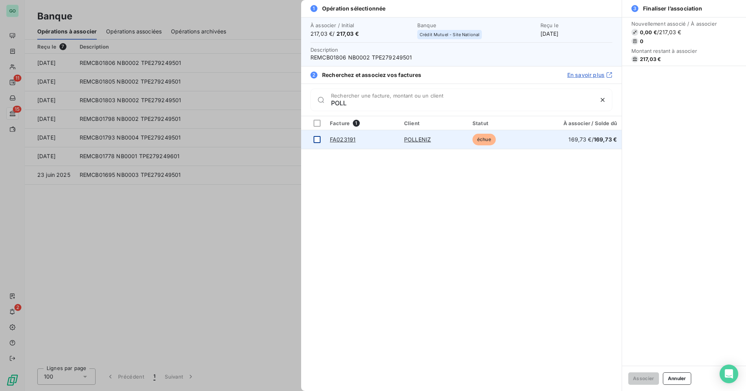
type input "POLL"
click at [318, 139] on div at bounding box center [316, 139] width 7 height 7
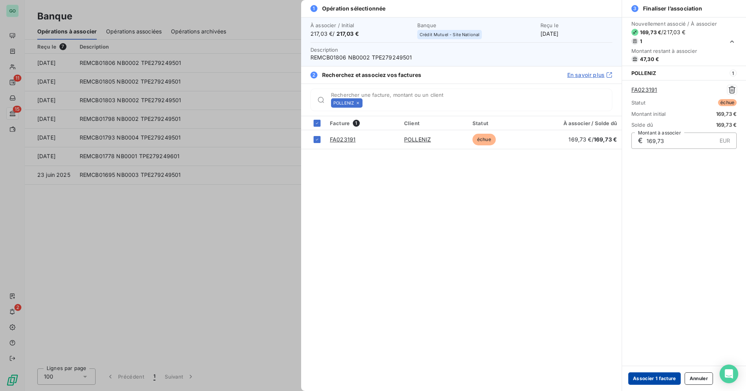
click at [649, 377] on button "Associer 1 facture" at bounding box center [654, 378] width 52 height 12
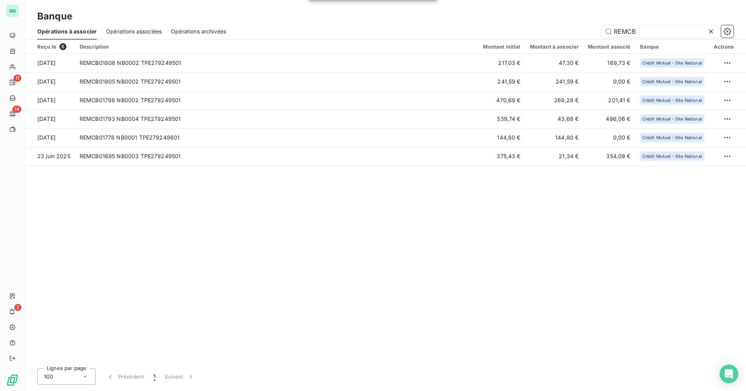
click at [712, 31] on icon at bounding box center [711, 32] width 8 height 8
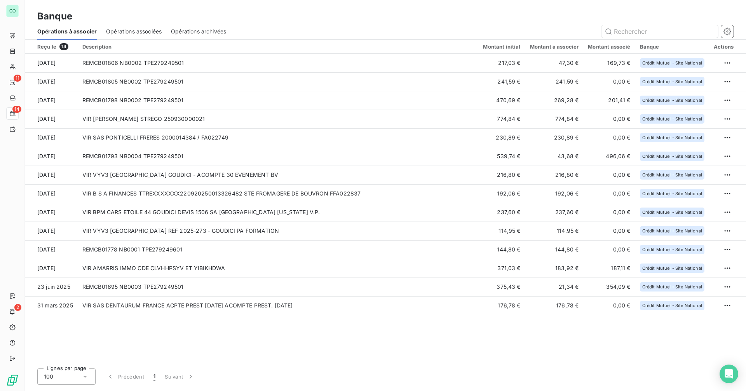
click at [155, 33] on span "Opérations associées" at bounding box center [134, 32] width 56 height 8
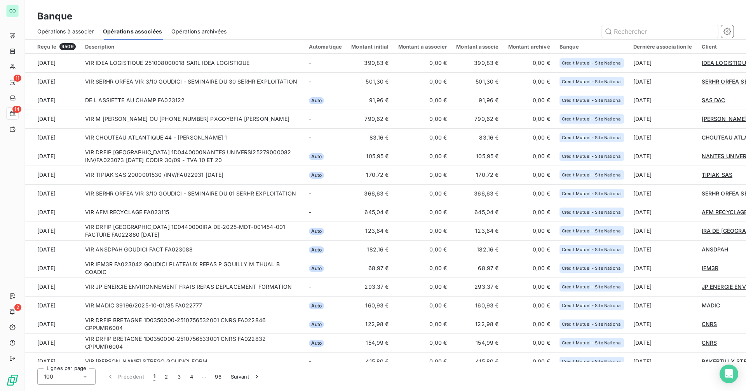
click at [83, 35] on span "Opérations à associer" at bounding box center [65, 32] width 56 height 8
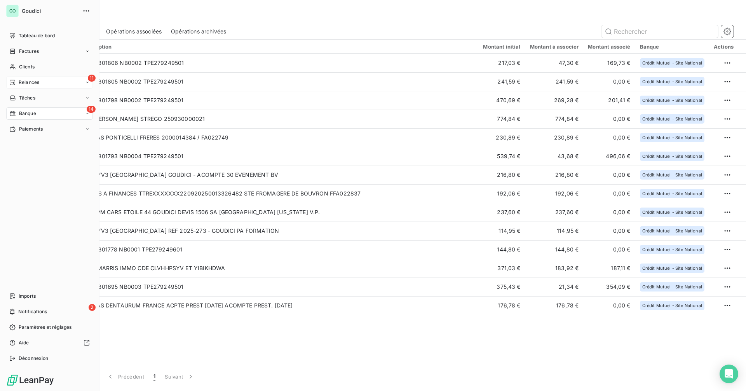
click at [45, 84] on div "11 Relances" at bounding box center [49, 82] width 87 height 12
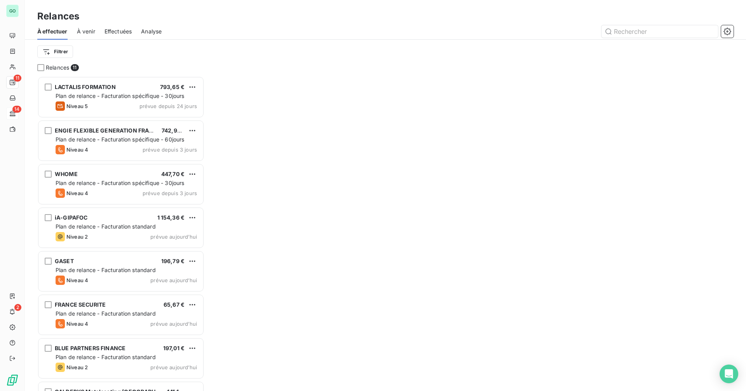
scroll to position [309, 161]
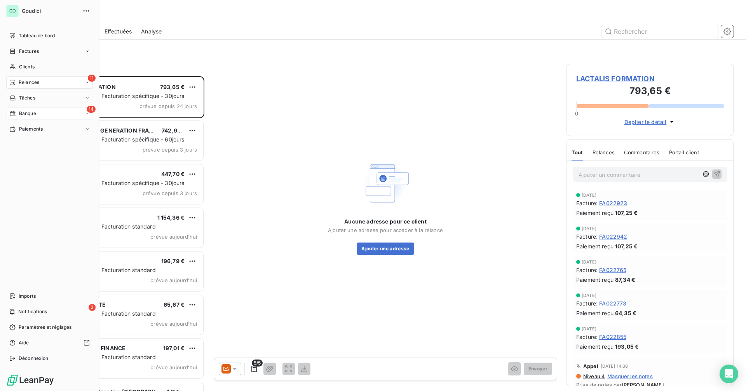
click at [29, 113] on span "Banque" at bounding box center [27, 113] width 17 height 7
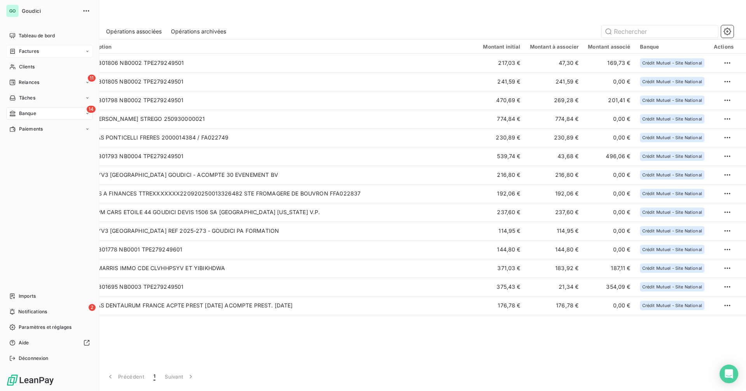
click at [45, 52] on div "Factures" at bounding box center [49, 51] width 87 height 12
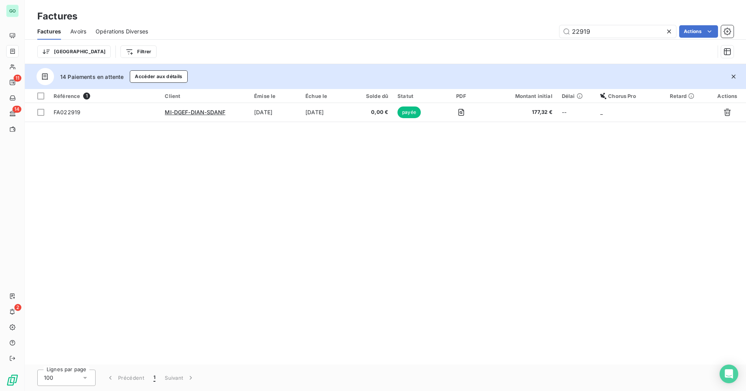
click at [666, 33] on icon at bounding box center [669, 32] width 8 height 8
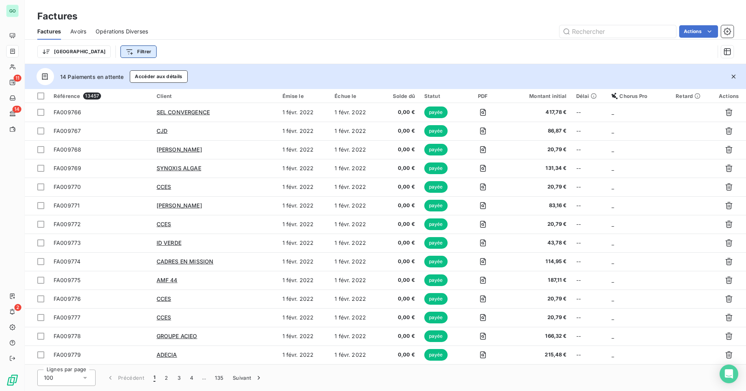
click at [99, 54] on html "GO 11 14 2 Factures Factures Avoirs Opérations Diverses Actions Trier Filtrer 1…" at bounding box center [373, 195] width 746 height 391
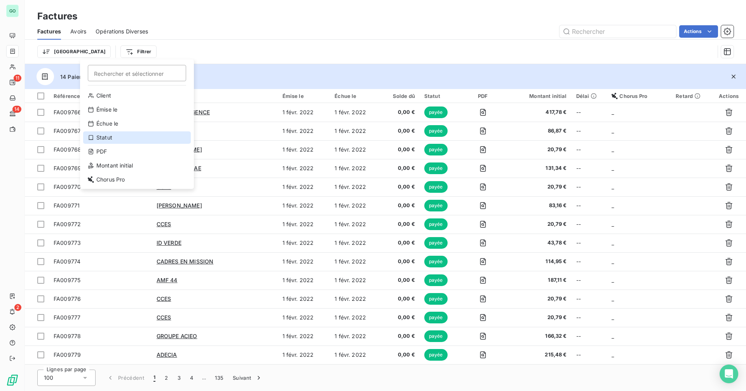
click at [115, 137] on div "Statut" at bounding box center [137, 137] width 108 height 12
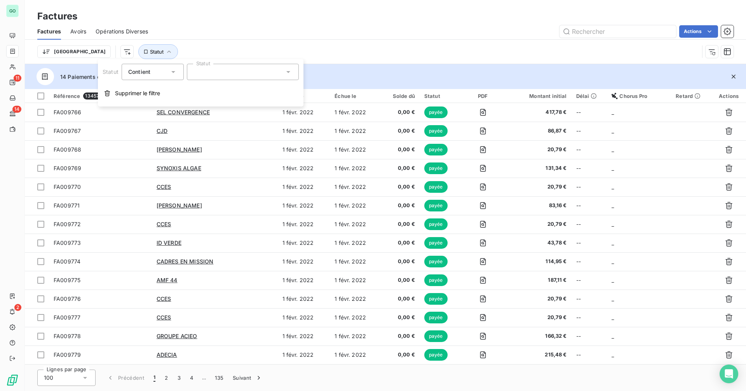
click at [215, 71] on div at bounding box center [243, 72] width 112 height 16
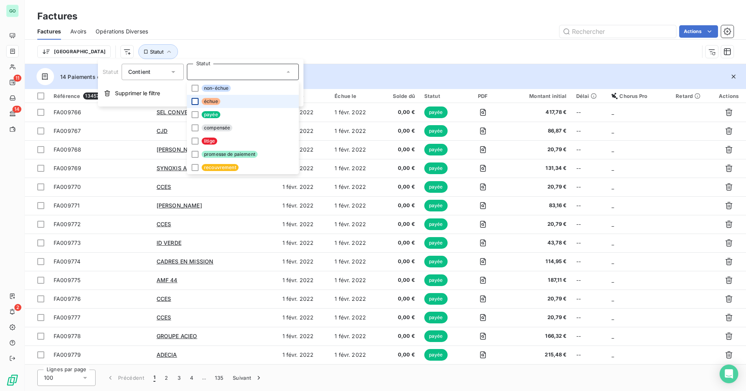
click at [195, 100] on div at bounding box center [194, 101] width 7 height 7
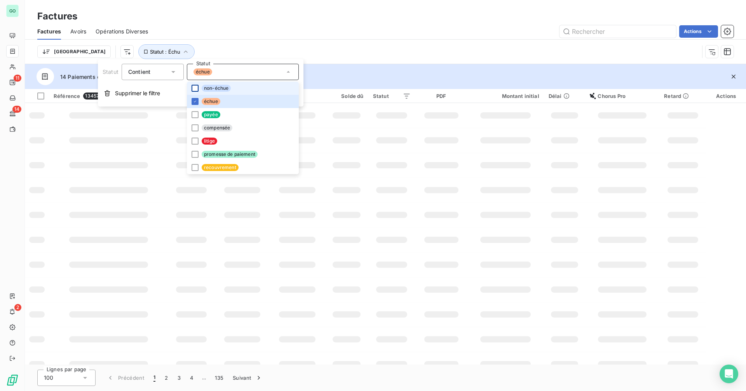
click at [193, 89] on div at bounding box center [194, 88] width 7 height 7
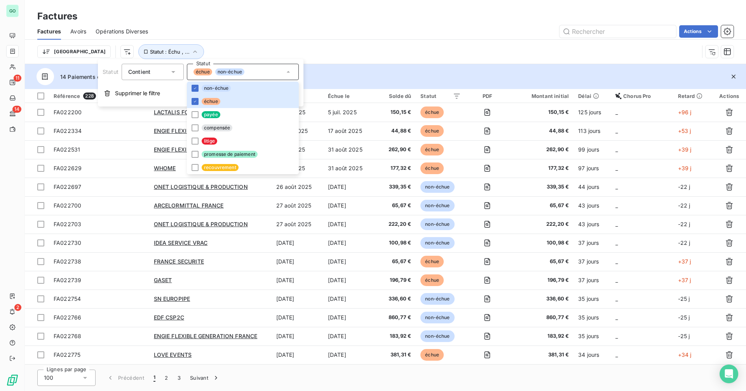
click at [147, 69] on span "Contient" at bounding box center [139, 71] width 22 height 7
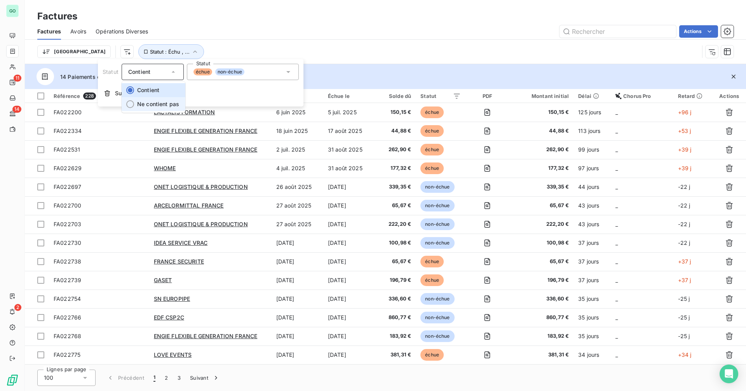
drag, startPoint x: 149, startPoint y: 104, endPoint x: 158, endPoint y: 97, distance: 11.6
click at [149, 104] on span "Ne contient pas" at bounding box center [158, 104] width 42 height 7
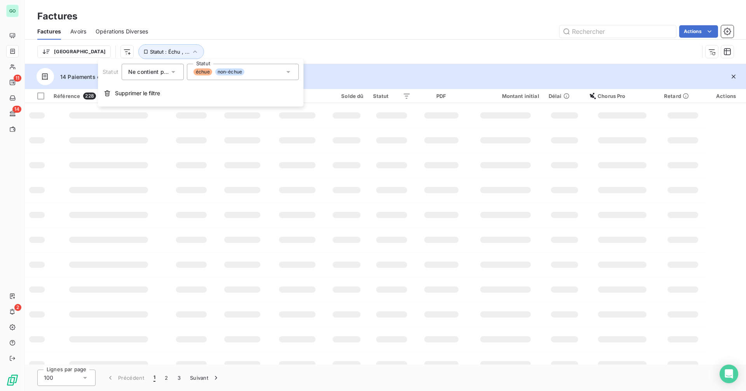
click at [291, 74] on icon at bounding box center [288, 72] width 8 height 8
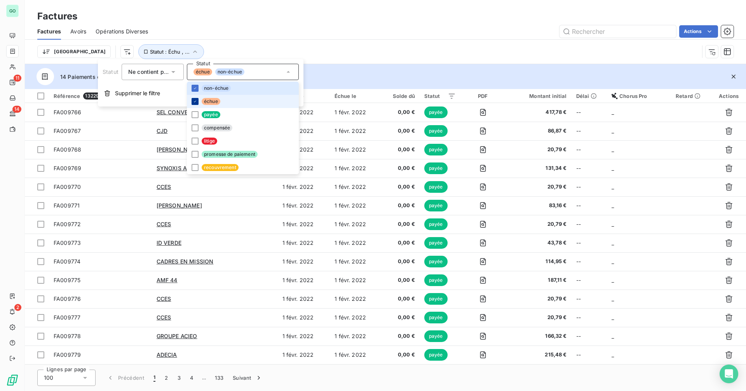
click at [193, 101] on icon at bounding box center [195, 101] width 5 height 5
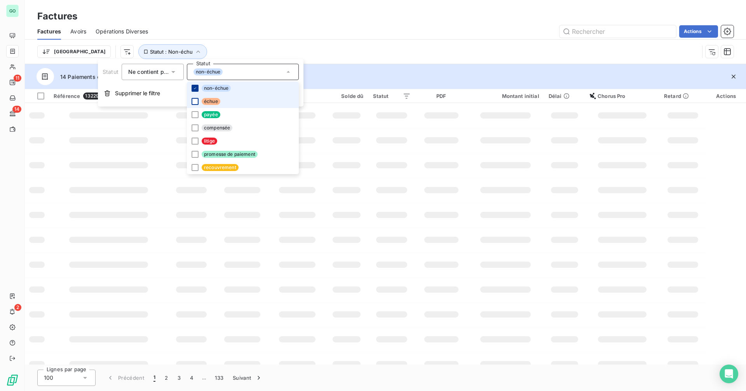
click at [196, 89] on icon at bounding box center [195, 88] width 5 height 5
click at [196, 115] on div at bounding box center [194, 114] width 7 height 7
click at [303, 39] on div "Factures Avoirs Opérations Diverses Actions" at bounding box center [385, 31] width 721 height 16
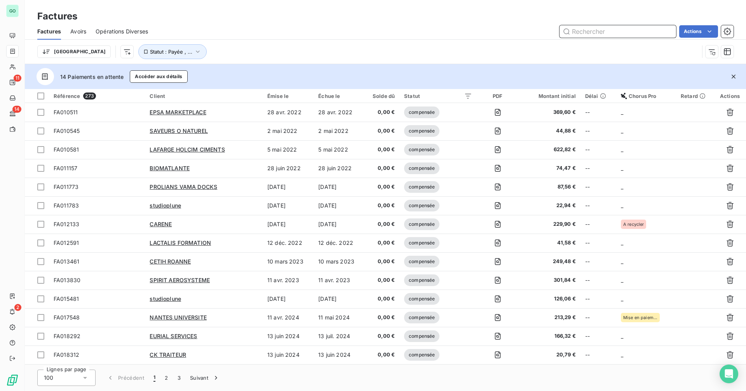
click at [592, 30] on input "text" at bounding box center [617, 31] width 117 height 12
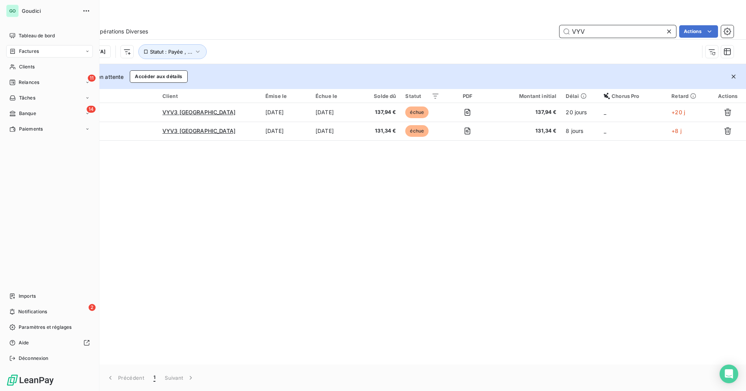
type input "VYV"
click at [31, 114] on span "Banque" at bounding box center [27, 113] width 17 height 7
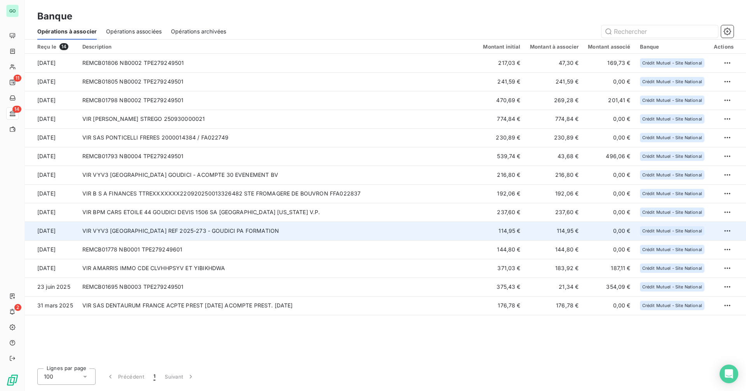
click at [191, 233] on td "VIR VYV3 [GEOGRAPHIC_DATA] REF 2025-273 - GOUDICI PA FORMATION" at bounding box center [278, 230] width 401 height 19
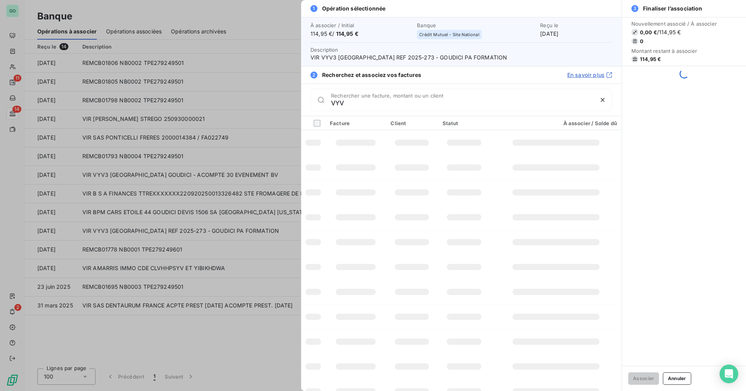
type input "VYV"
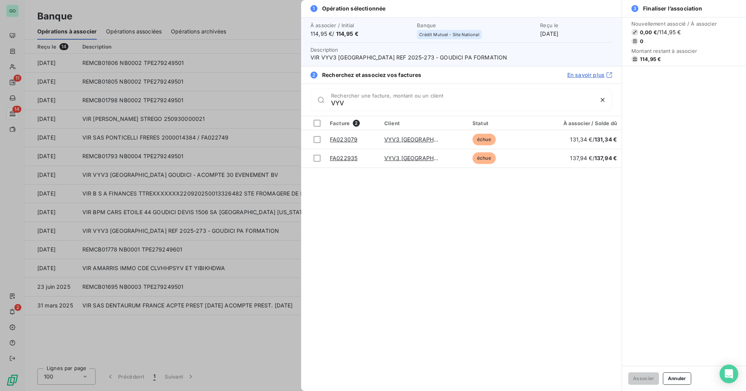
click at [161, 186] on div at bounding box center [373, 195] width 746 height 391
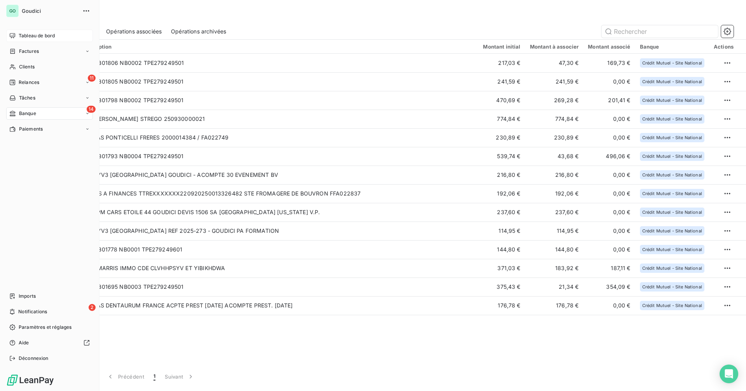
click at [36, 35] on span "Tableau de bord" at bounding box center [37, 35] width 36 height 7
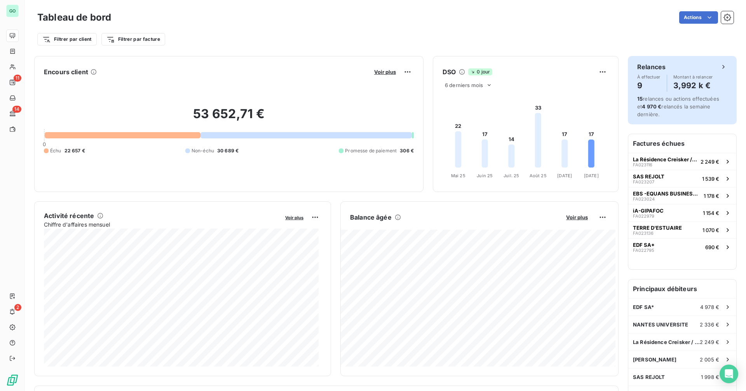
click at [671, 92] on div "Relances À effectuer 9 Montant à relancer 3,992 k € 15 relances ou actions effe…" at bounding box center [682, 90] width 109 height 68
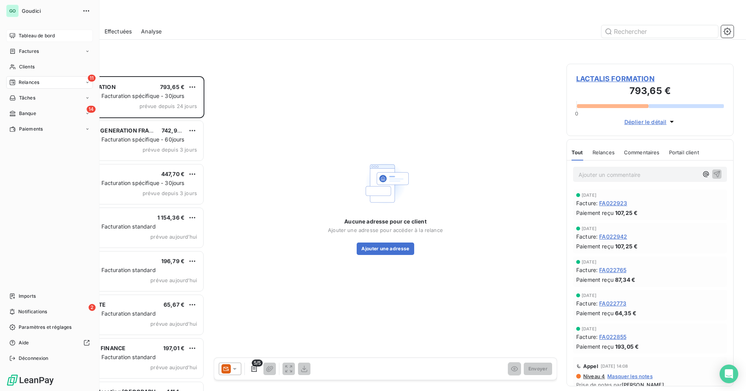
click at [78, 37] on div "Tableau de bord" at bounding box center [49, 36] width 87 height 12
